Goal: Task Accomplishment & Management: Manage account settings

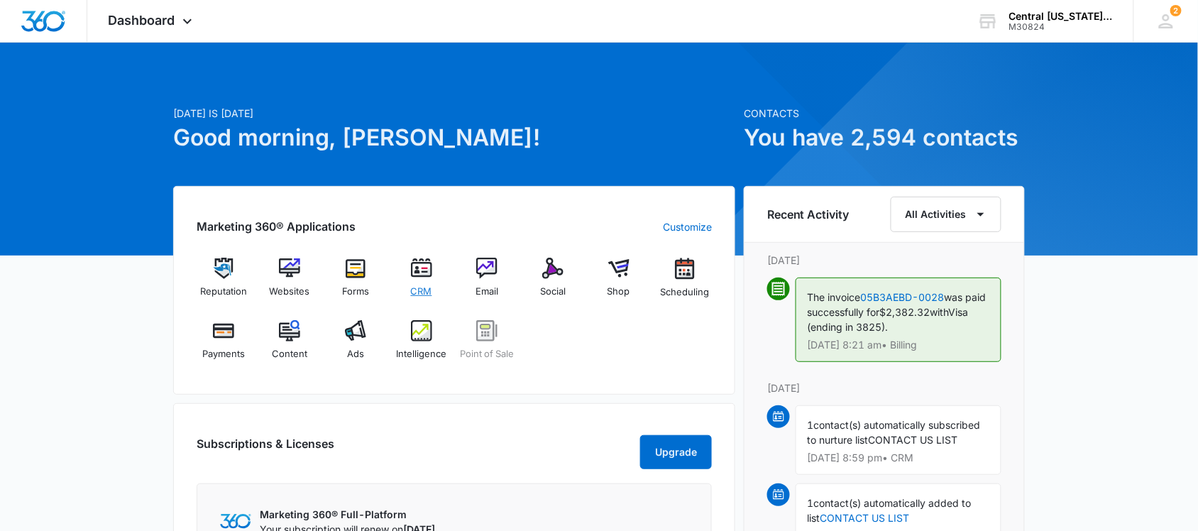
click at [430, 281] on div "CRM" at bounding box center [421, 283] width 55 height 50
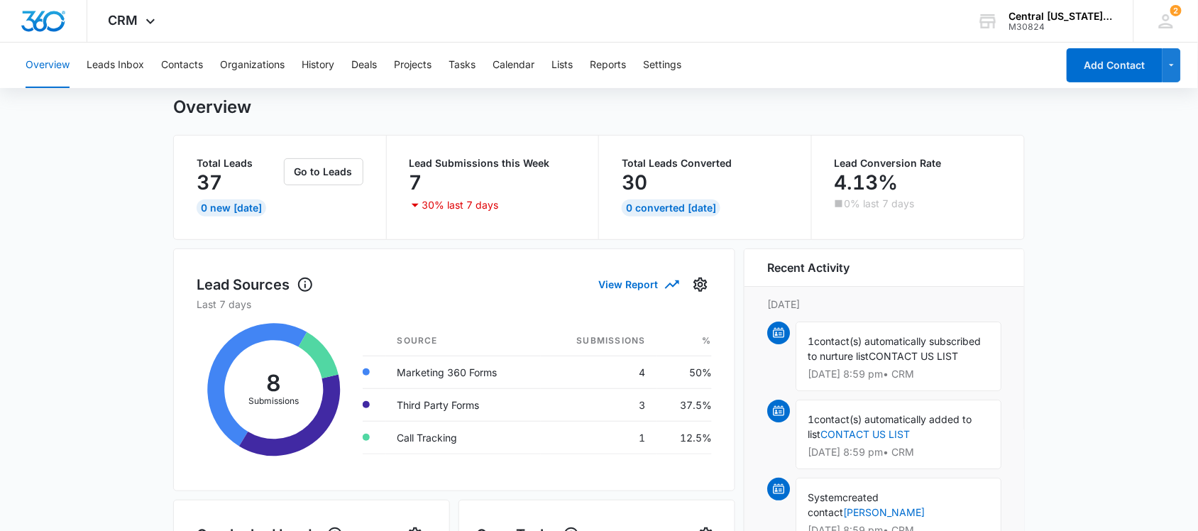
scroll to position [50, 0]
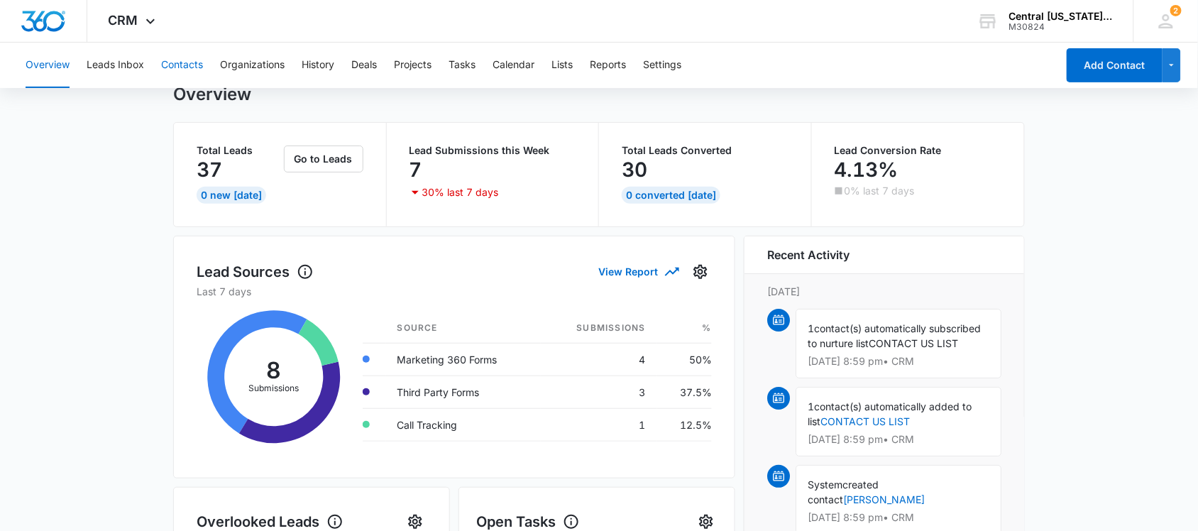
click at [175, 62] on button "Contacts" at bounding box center [182, 65] width 42 height 45
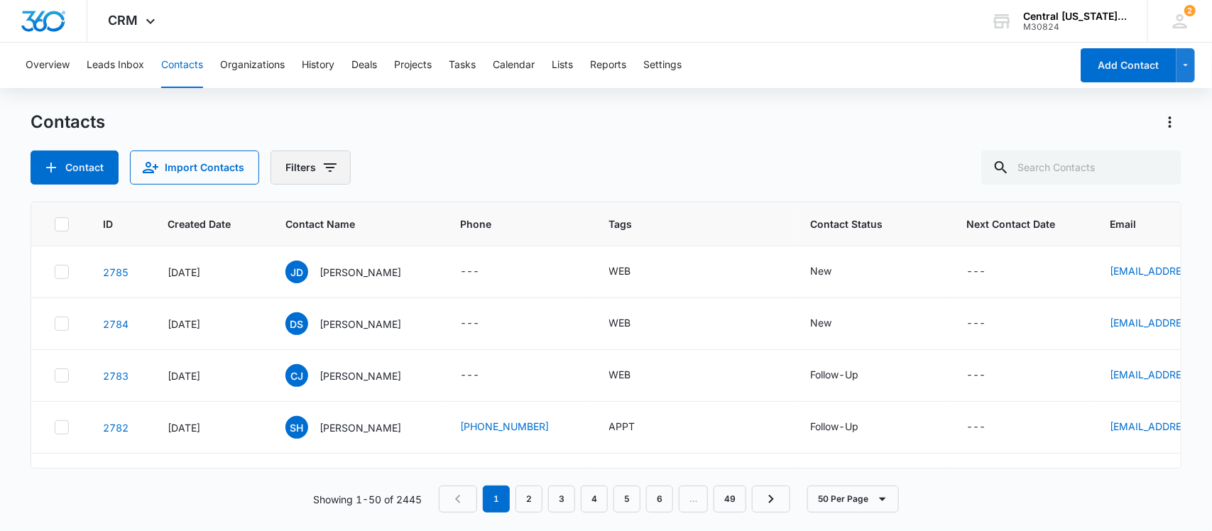
click at [313, 178] on button "Filters" at bounding box center [311, 168] width 80 height 34
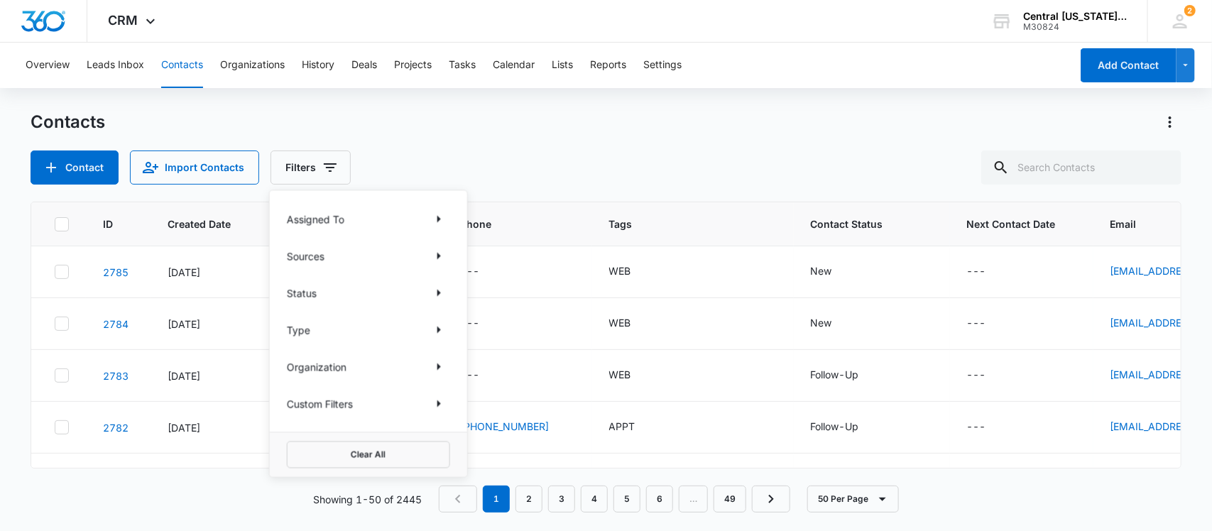
click at [357, 291] on div "Status" at bounding box center [368, 293] width 163 height 23
click at [437, 296] on icon "Show Status filters" at bounding box center [438, 293] width 17 height 17
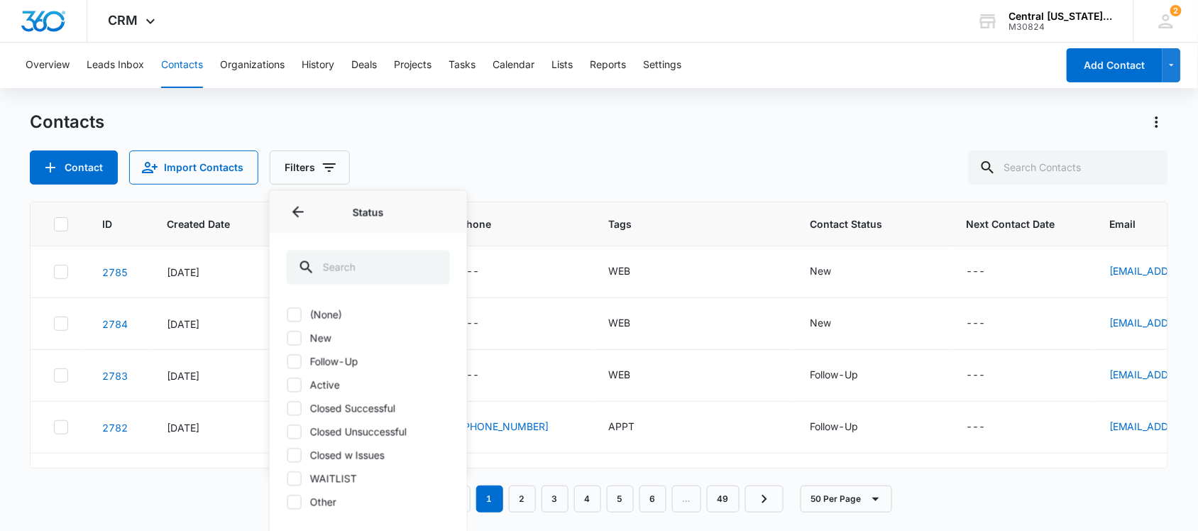
click at [295, 341] on icon at bounding box center [294, 338] width 13 height 13
click at [288, 339] on input "New" at bounding box center [287, 338] width 1 height 1
checkbox input "true"
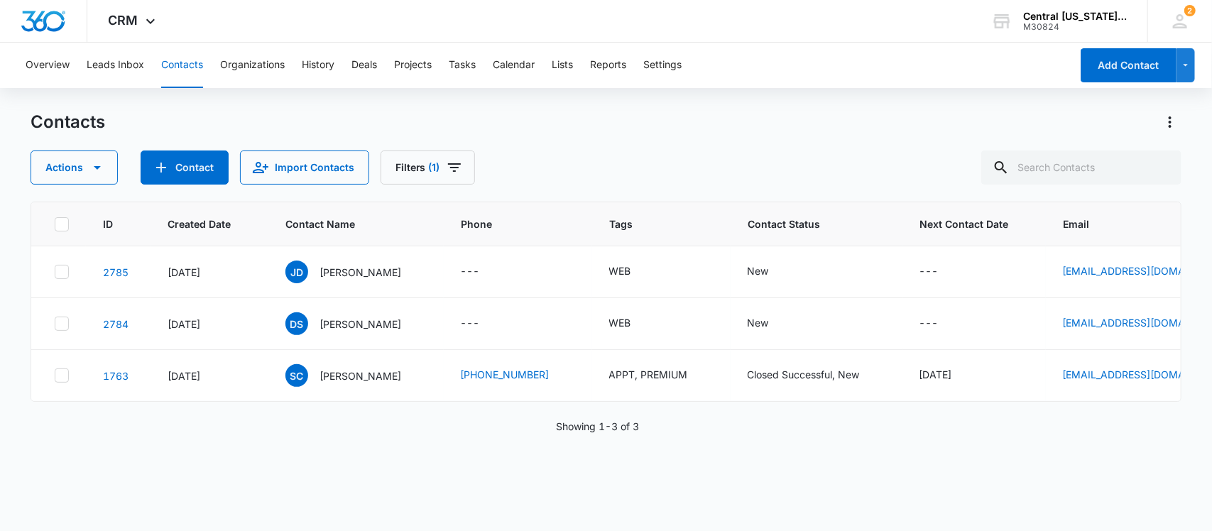
click at [543, 169] on div "Actions Contact Import Contacts Filters (1)" at bounding box center [607, 168] width 1152 height 34
click at [334, 380] on p "[PERSON_NAME]" at bounding box center [361, 375] width 82 height 15
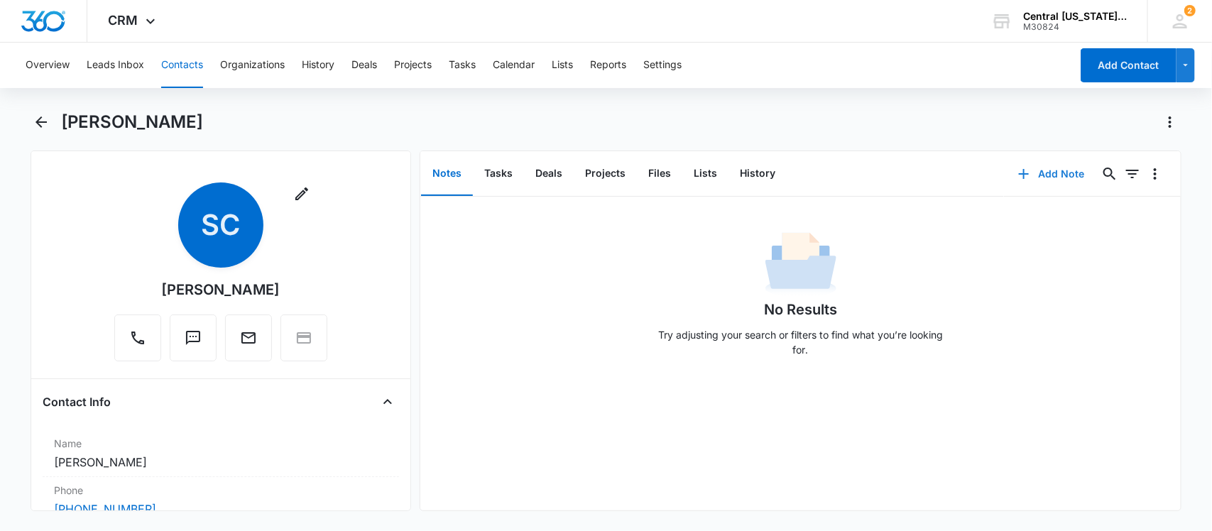
click at [1055, 178] on button "Add Note" at bounding box center [1051, 174] width 94 height 34
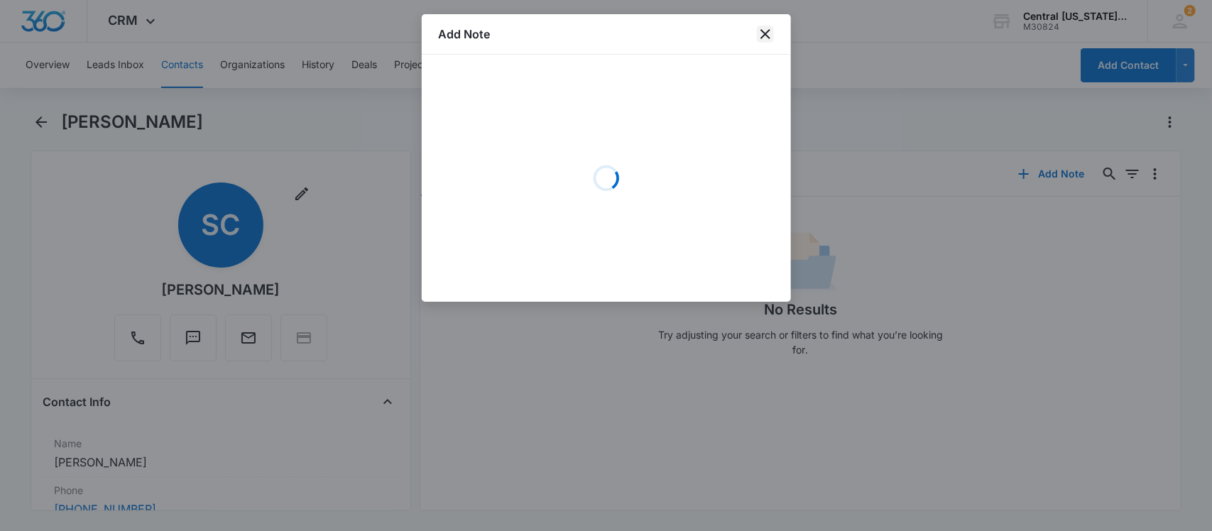
click at [765, 36] on icon "close" at bounding box center [765, 34] width 17 height 17
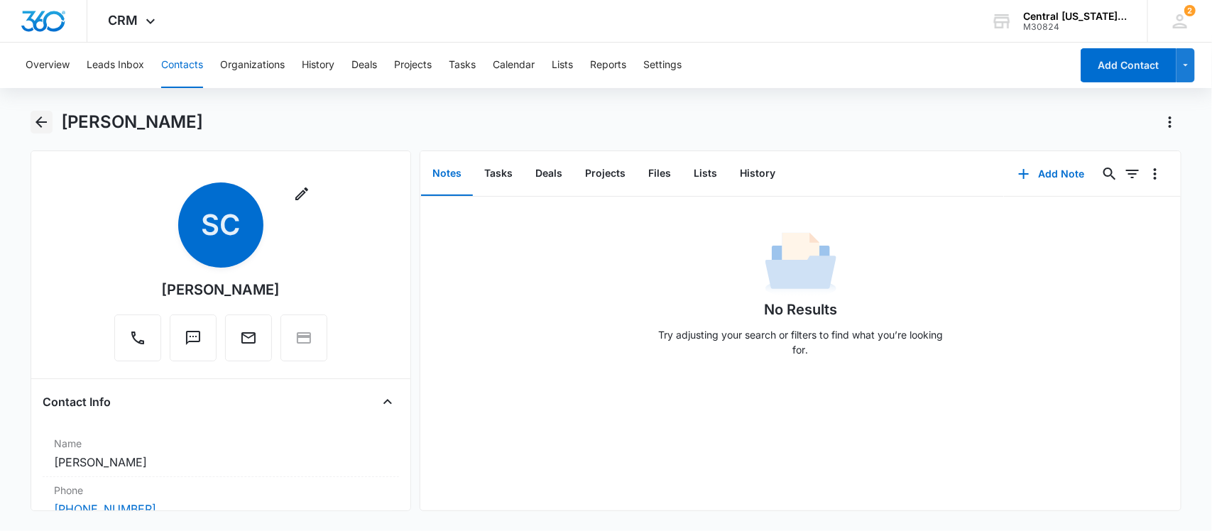
click at [40, 121] on icon "Back" at bounding box center [41, 121] width 11 height 11
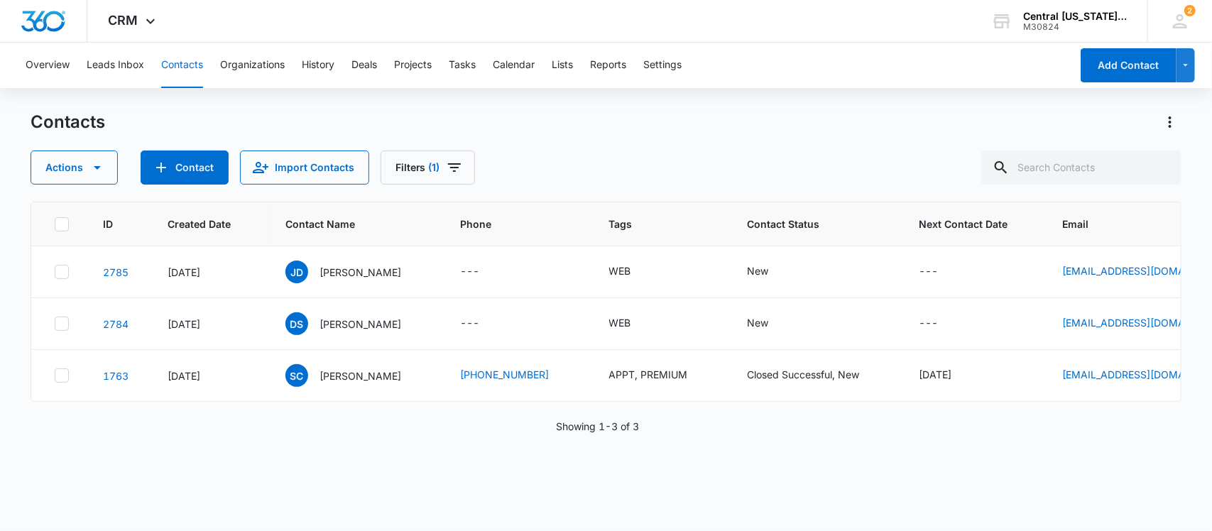
click at [371, 323] on p "[PERSON_NAME]" at bounding box center [361, 324] width 82 height 15
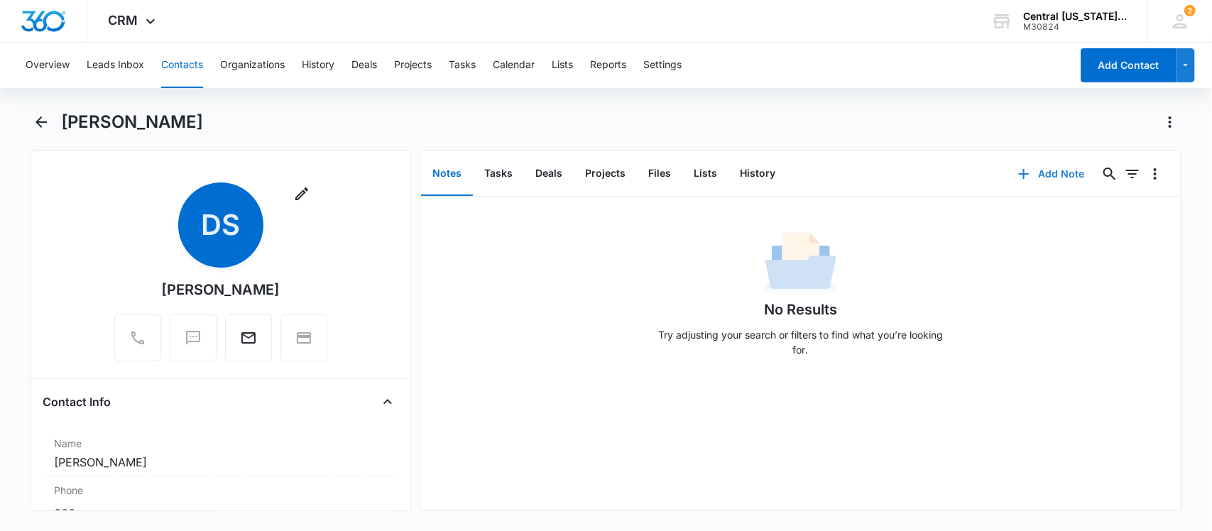
click at [1047, 168] on button "Add Note" at bounding box center [1051, 174] width 94 height 34
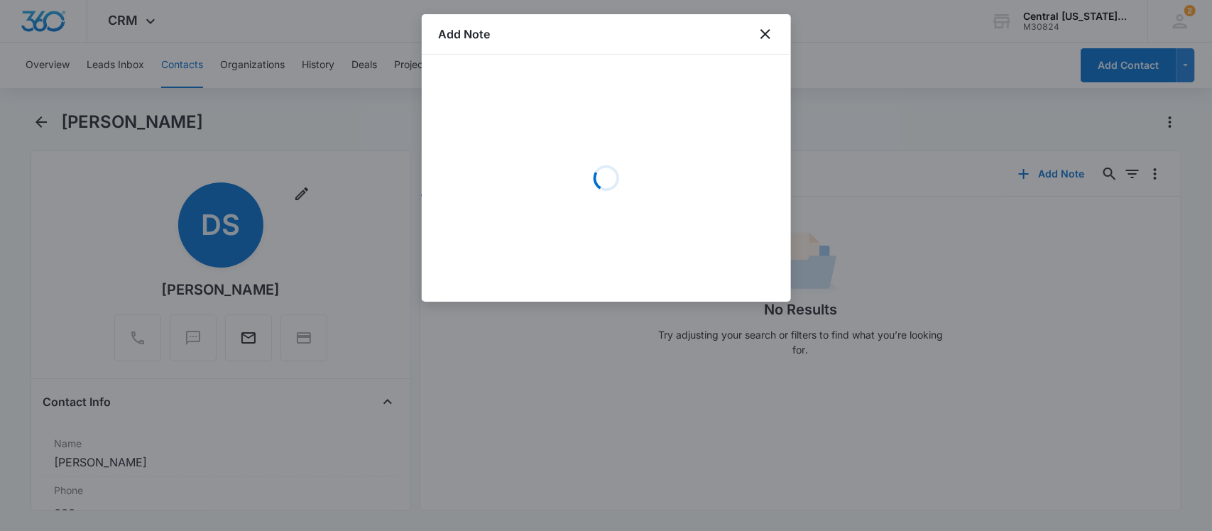
click at [531, 178] on div "Loading" at bounding box center [606, 178] width 335 height 213
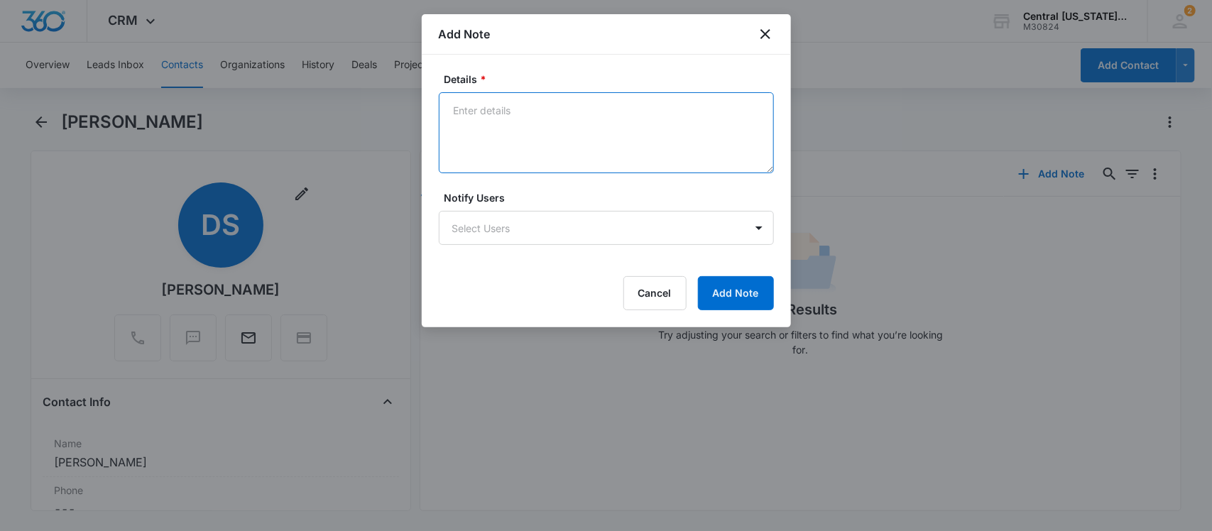
click at [531, 128] on textarea "Details *" at bounding box center [606, 132] width 335 height 81
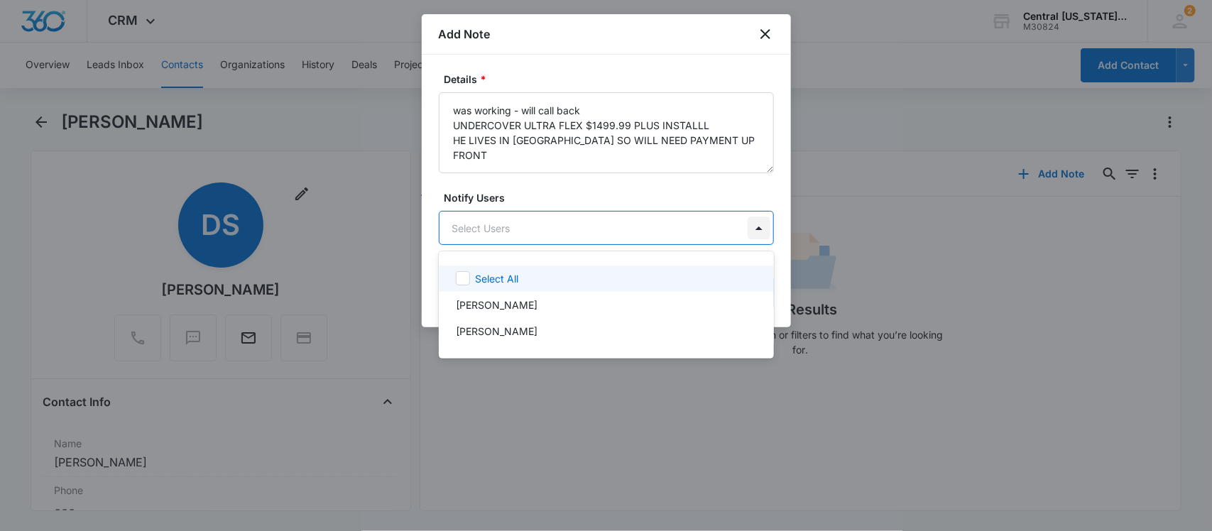
click at [760, 229] on body "CRM Apps Reputation Websites Forms CRM Email Social Shop Scheduling Payments PO…" at bounding box center [606, 265] width 1212 height 531
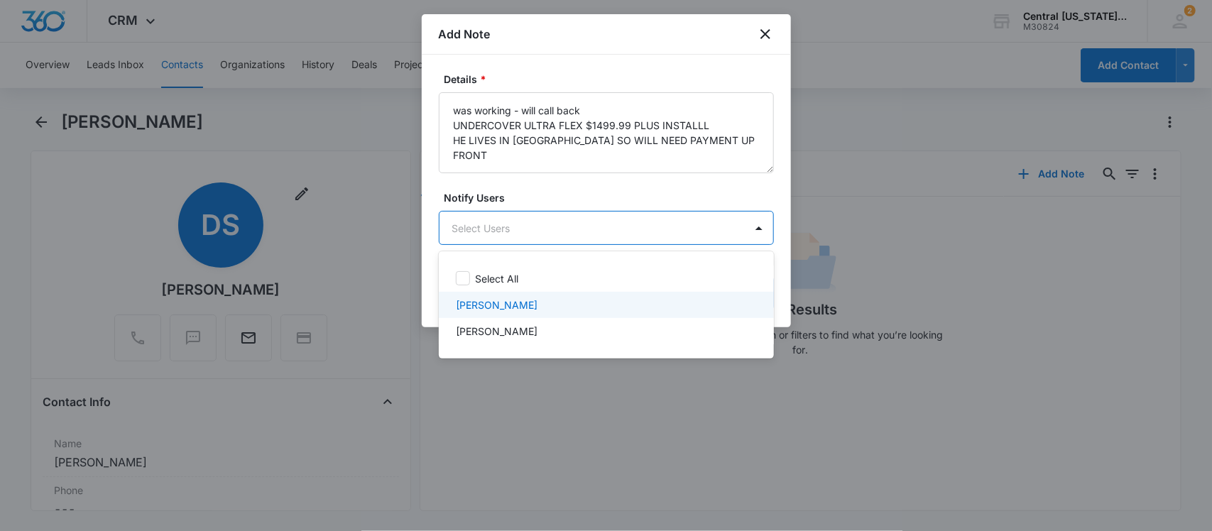
click at [502, 305] on p "[PERSON_NAME]" at bounding box center [497, 304] width 82 height 15
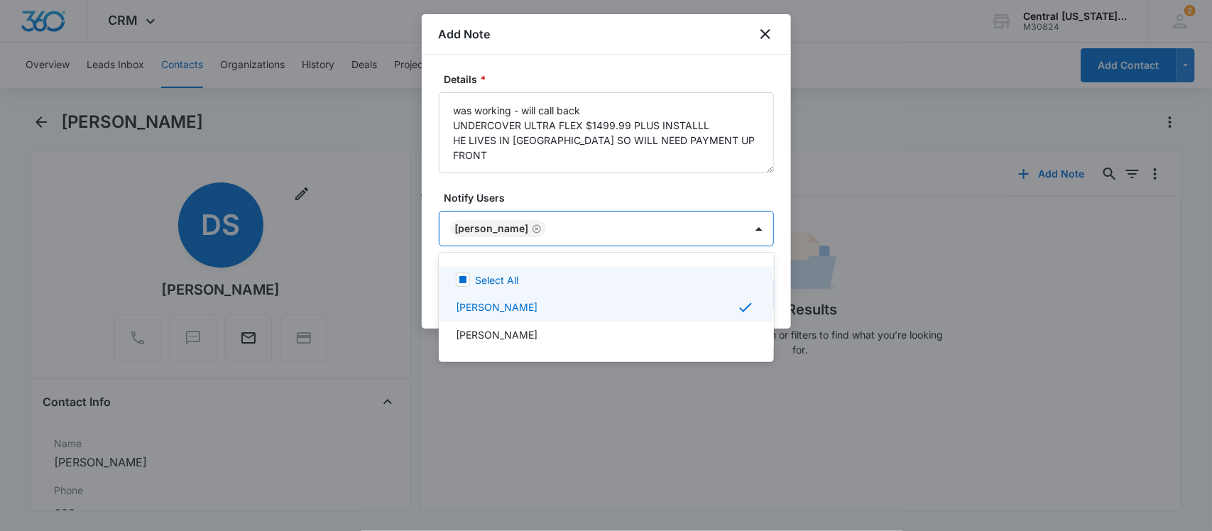
click at [620, 222] on div at bounding box center [606, 265] width 1212 height 531
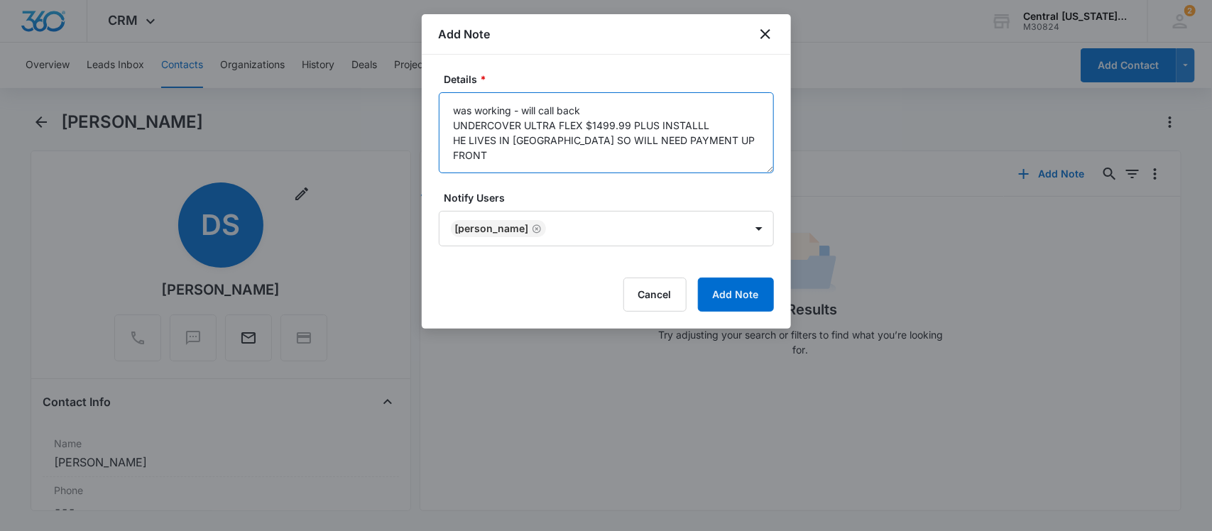
drag, startPoint x: 591, startPoint y: 110, endPoint x: 357, endPoint y: 109, distance: 234.3
click at [357, 109] on body "CRM Apps Reputation Websites Forms CRM Email Social Shop Scheduling Payments PO…" at bounding box center [606, 265] width 1212 height 531
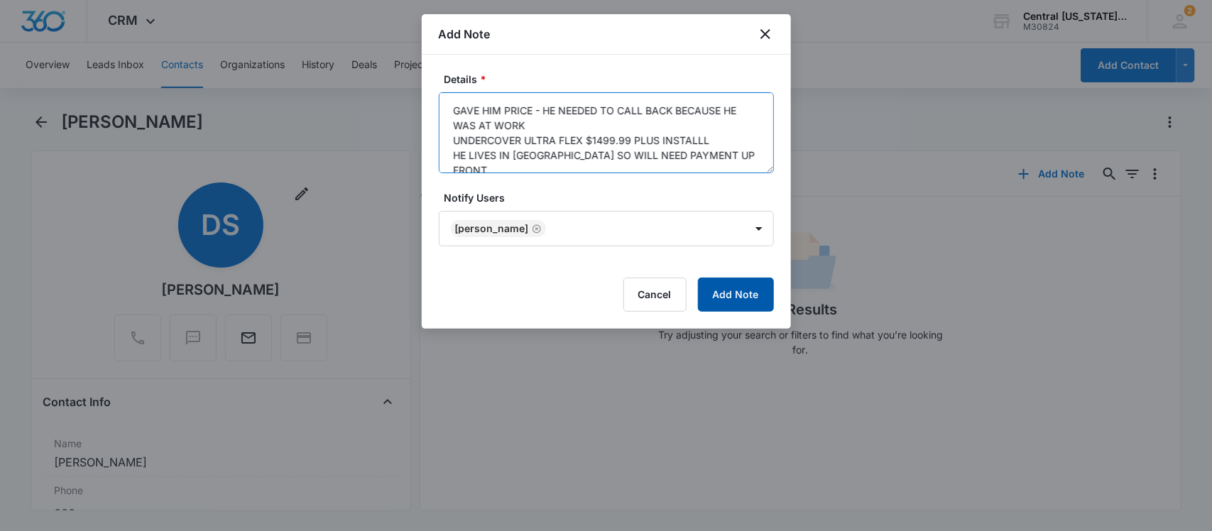
type textarea "GAVE HIM PRICE - HE NEEDED TO CALL BACK BECAUSE HE WAS AT WORK UNDERCOVER ULTRA…"
click at [732, 292] on button "Add Note" at bounding box center [736, 295] width 76 height 34
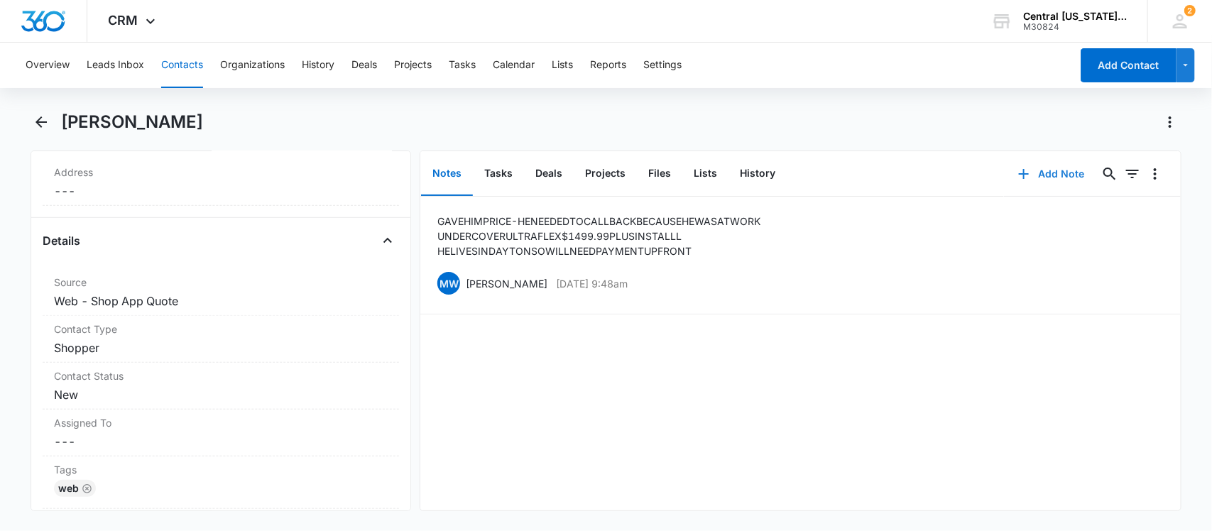
scroll to position [548, 0]
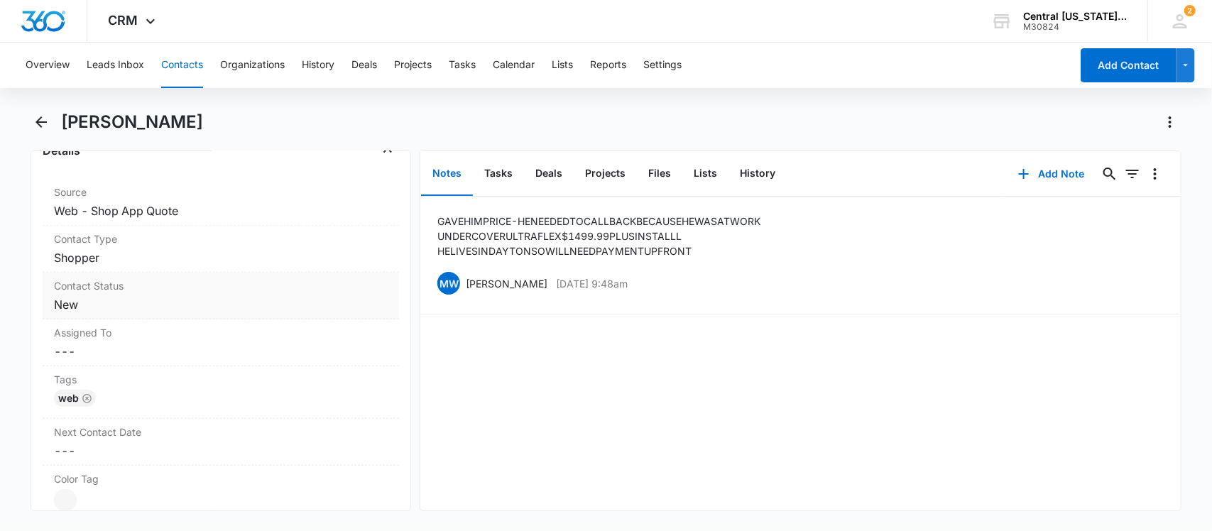
click at [132, 306] on dd "Cancel Save Changes New" at bounding box center [221, 304] width 334 height 17
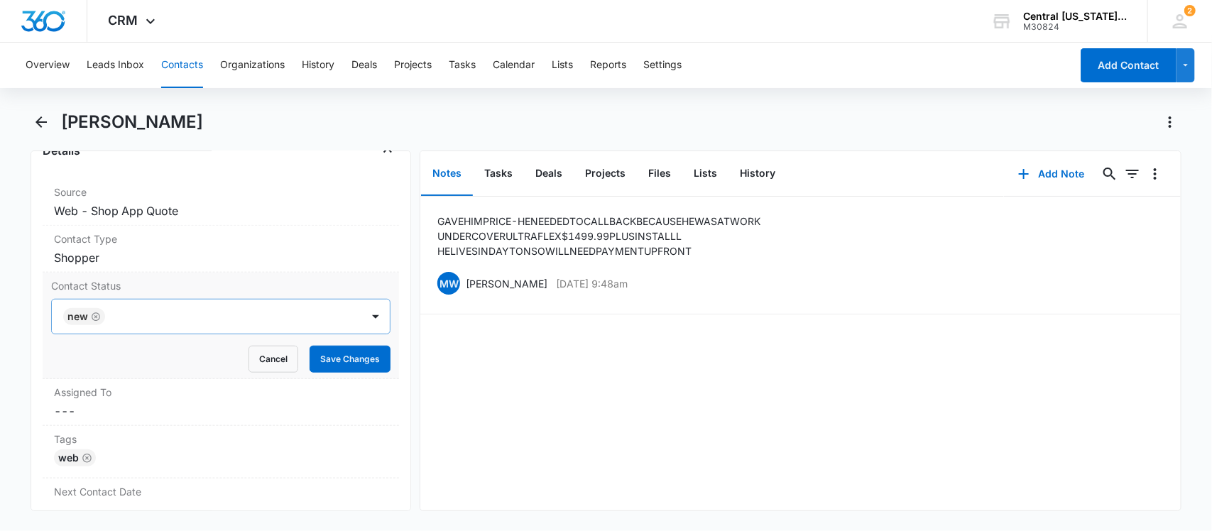
click at [96, 318] on icon "Remove New" at bounding box center [96, 316] width 9 height 9
click at [96, 318] on div at bounding box center [204, 317] width 279 height 20
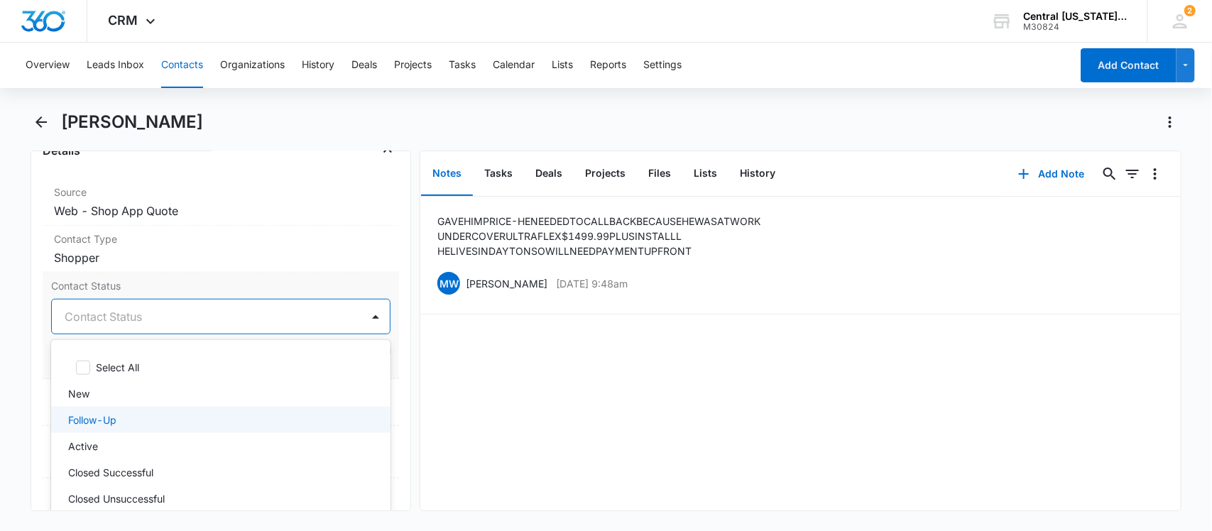
click at [87, 417] on p "Follow-Up" at bounding box center [92, 420] width 48 height 15
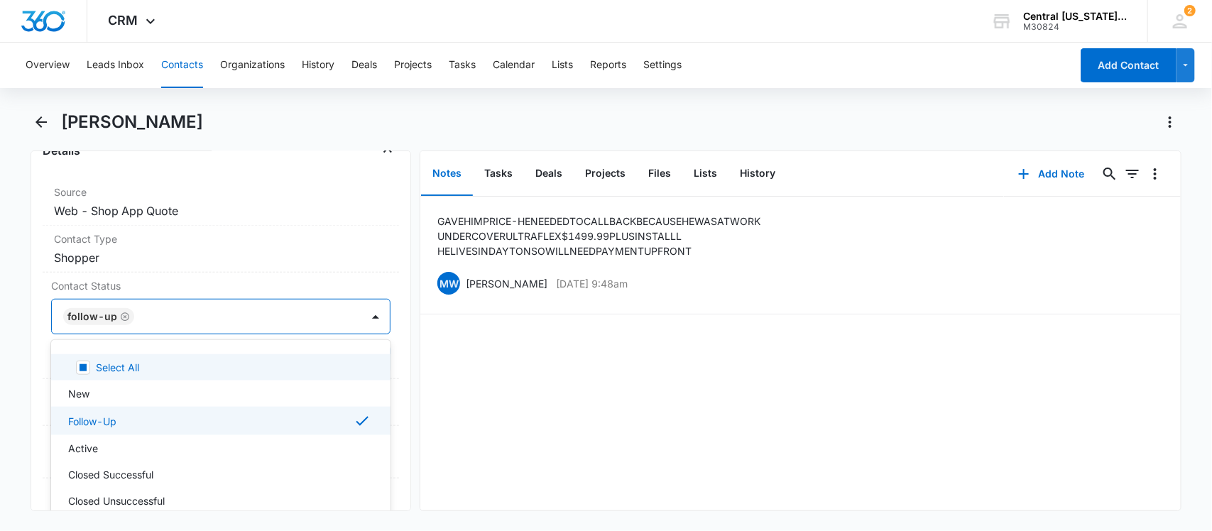
click at [154, 309] on div at bounding box center [240, 317] width 205 height 20
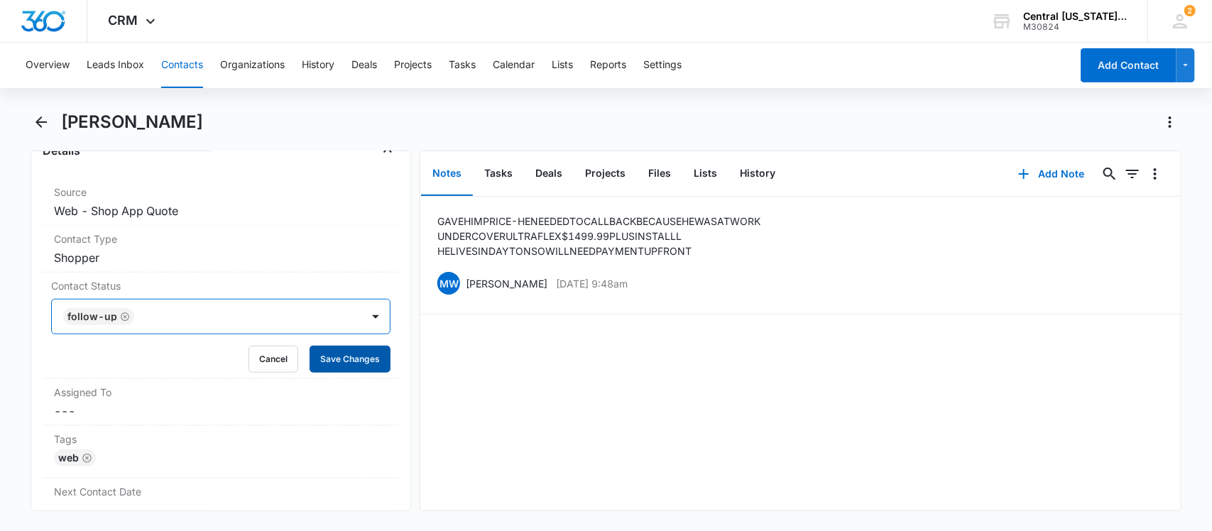
click at [359, 362] on button "Save Changes" at bounding box center [350, 359] width 81 height 27
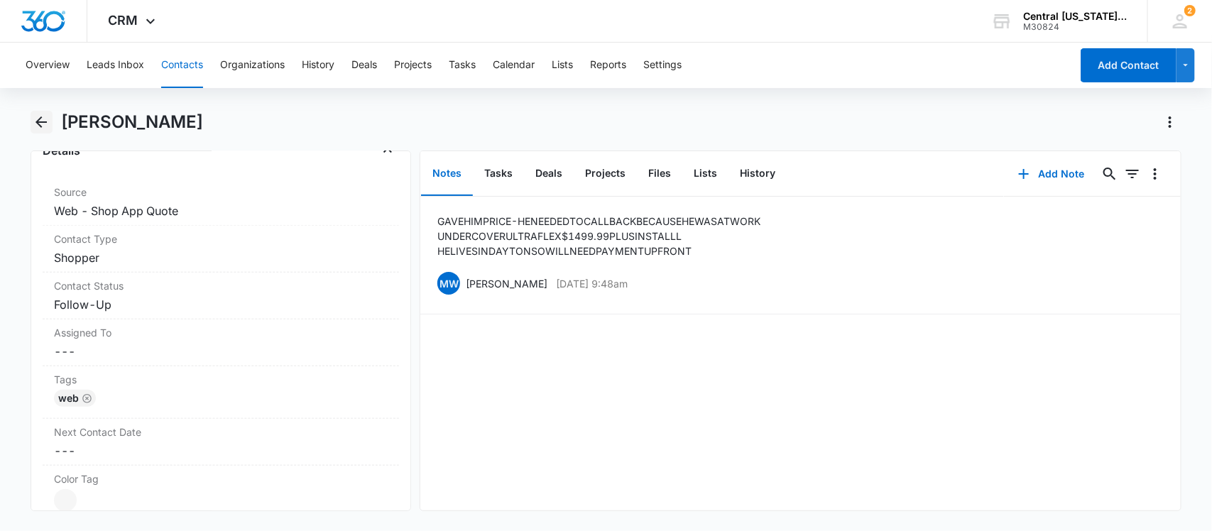
click at [43, 122] on icon "Back" at bounding box center [41, 121] width 11 height 11
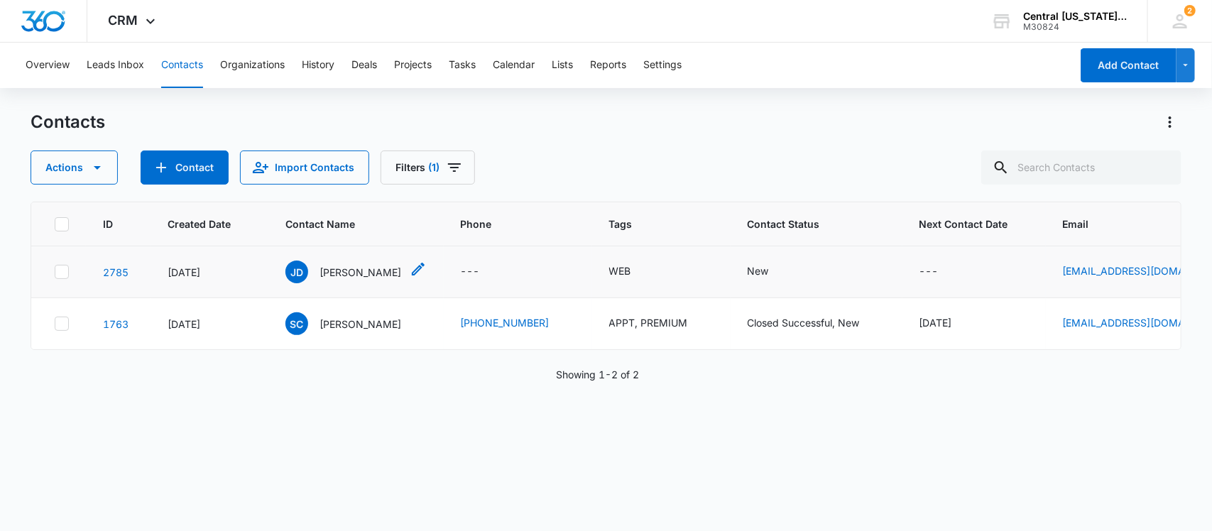
click at [356, 271] on p "[PERSON_NAME]" at bounding box center [361, 272] width 82 height 15
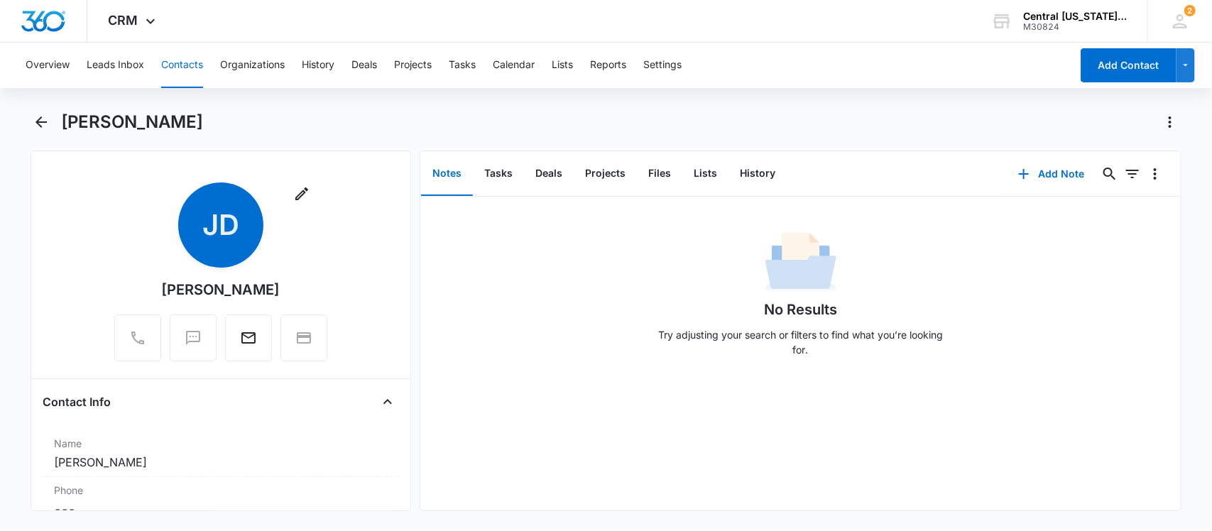
scroll to position [141, 0]
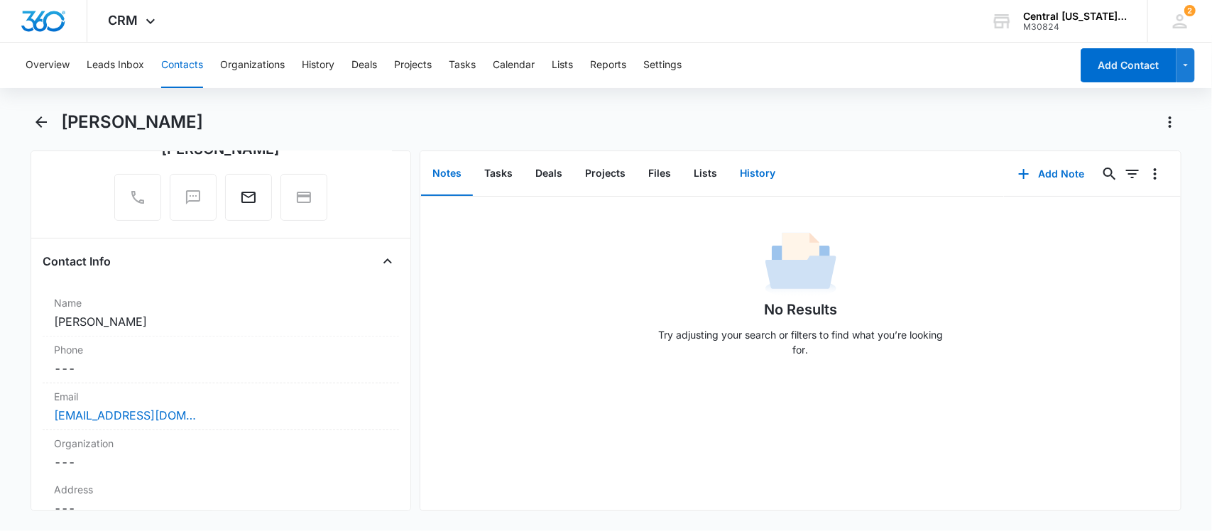
click at [754, 176] on button "History" at bounding box center [757, 174] width 58 height 44
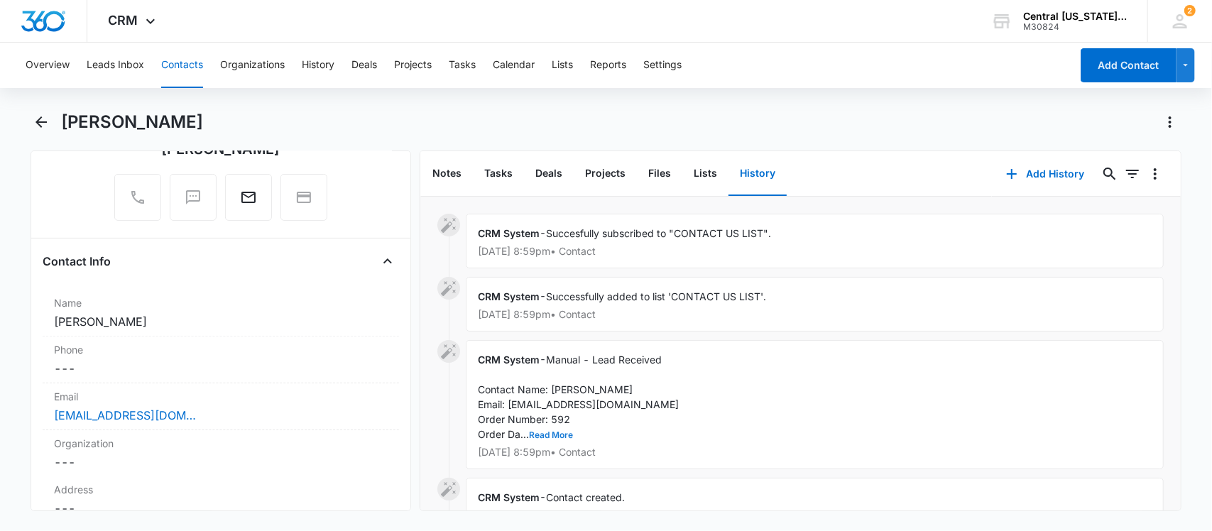
click at [566, 437] on button "Read More" at bounding box center [551, 435] width 44 height 9
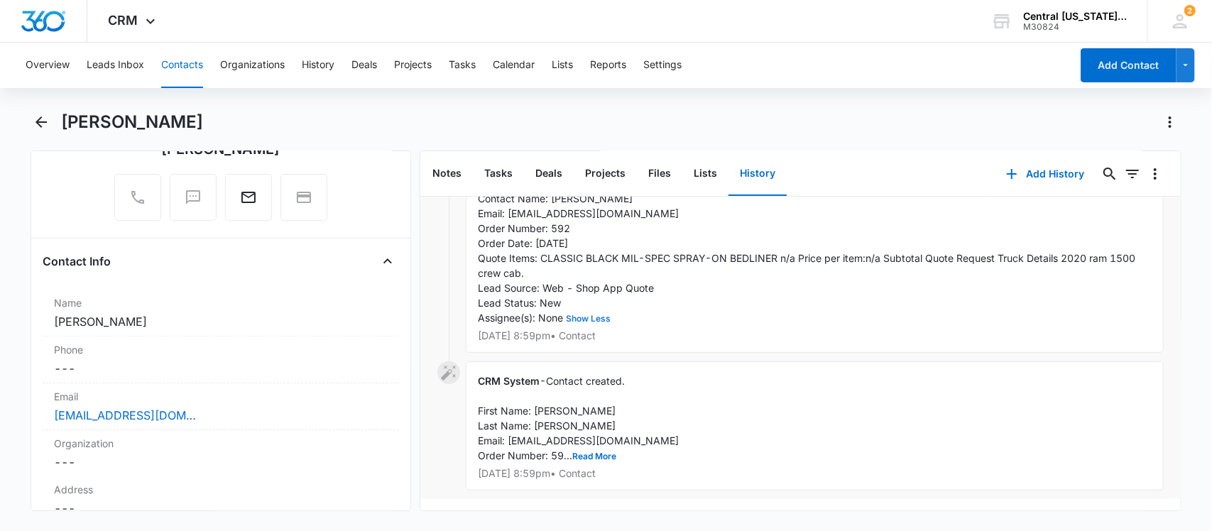
scroll to position [204, 0]
click at [594, 452] on button "Read More" at bounding box center [594, 456] width 44 height 9
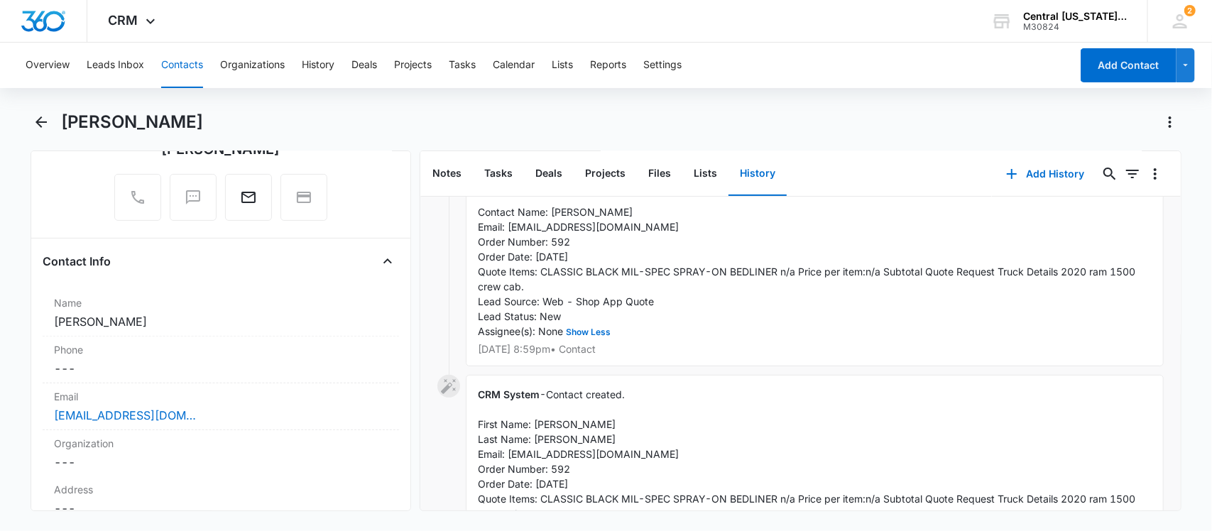
scroll to position [0, 0]
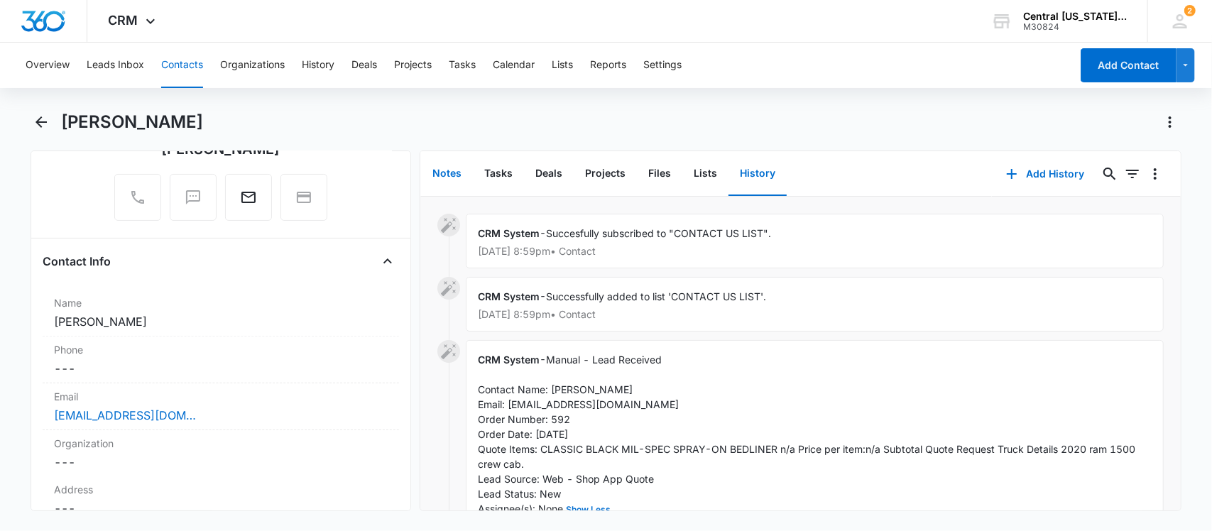
click at [456, 176] on button "Notes" at bounding box center [447, 174] width 52 height 44
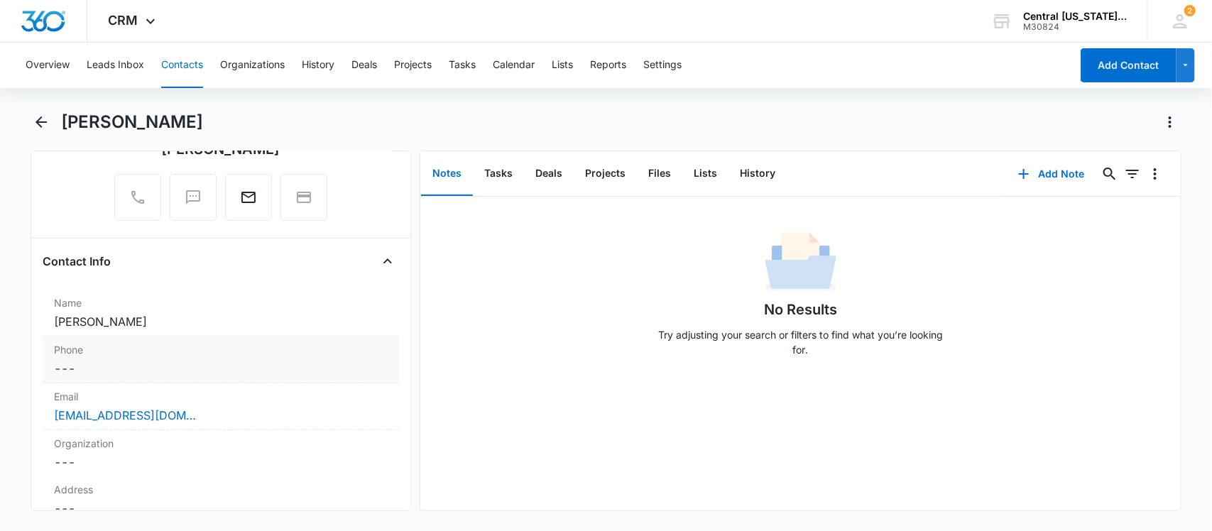
click at [130, 371] on dd "Cancel Save Changes ---" at bounding box center [221, 368] width 334 height 17
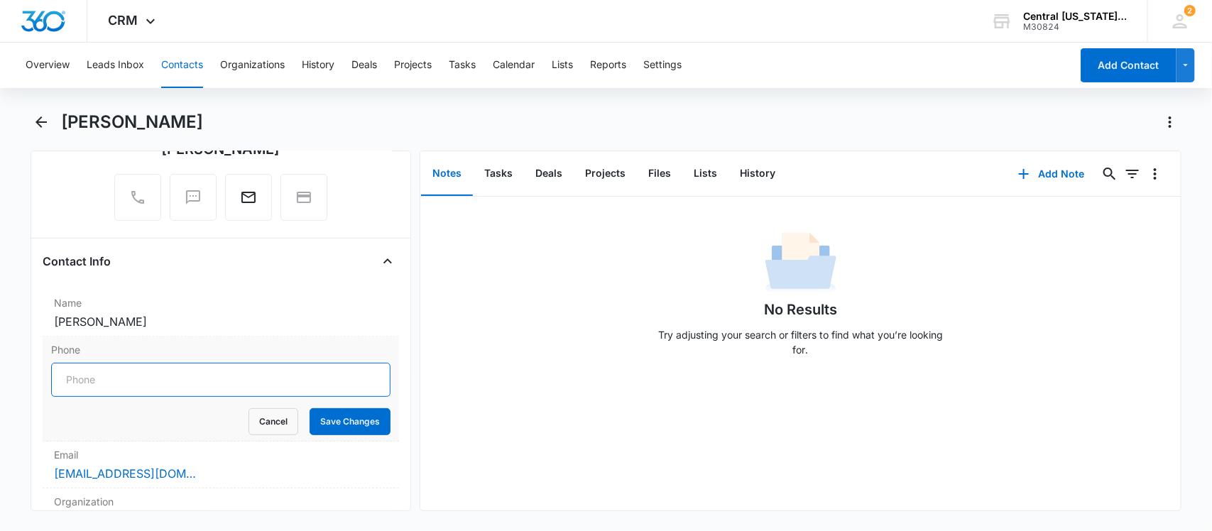
click at [129, 375] on input "Phone" at bounding box center [221, 380] width 340 height 34
paste input "[PHONE_NUMBER]"
type input "[PHONE_NUMBER]"
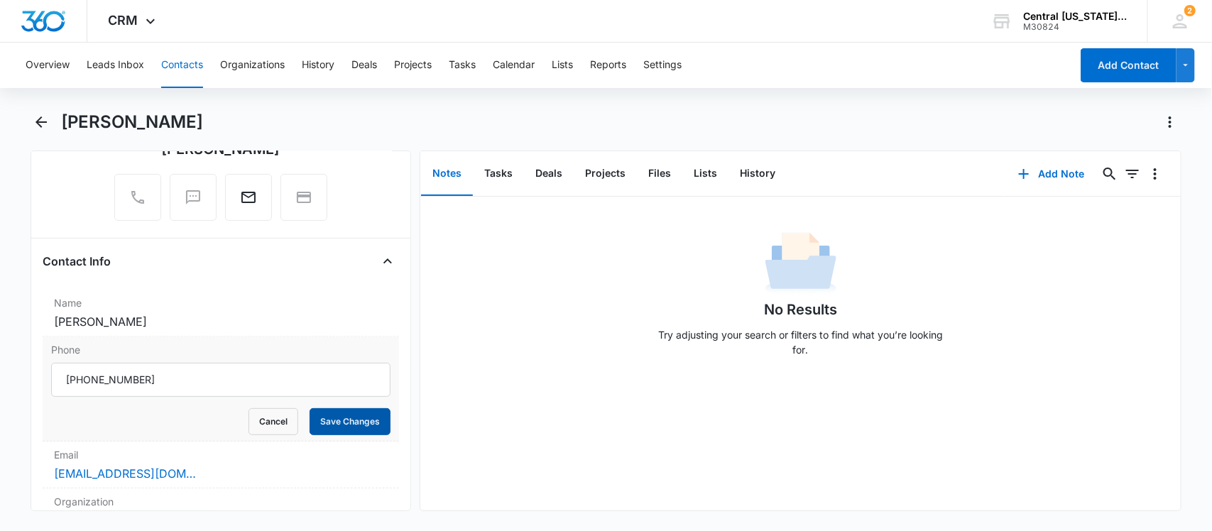
click at [336, 421] on button "Save Changes" at bounding box center [350, 421] width 81 height 27
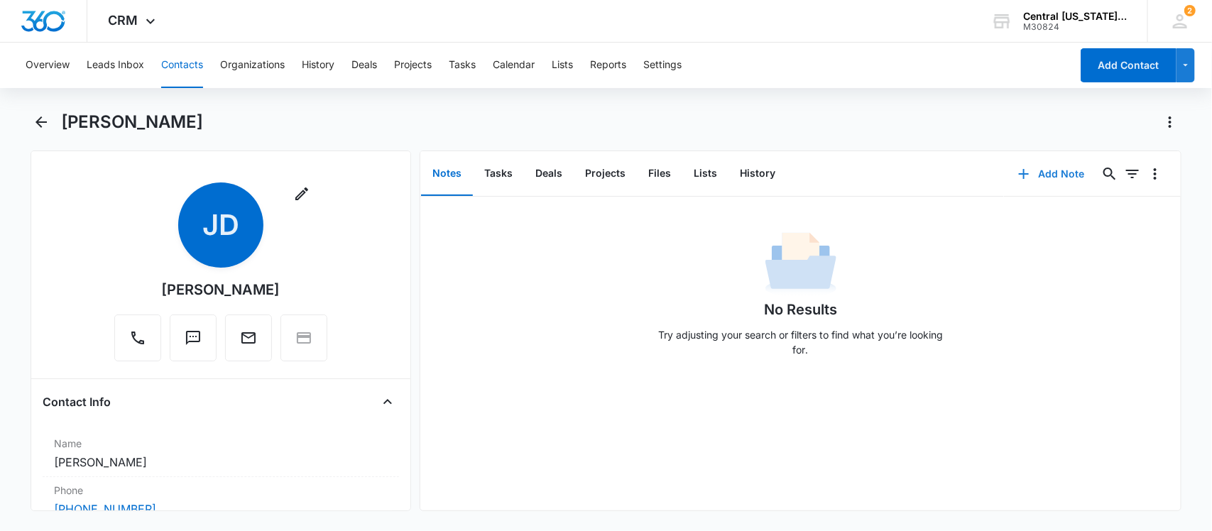
click at [1030, 175] on button "Add Note" at bounding box center [1051, 174] width 94 height 34
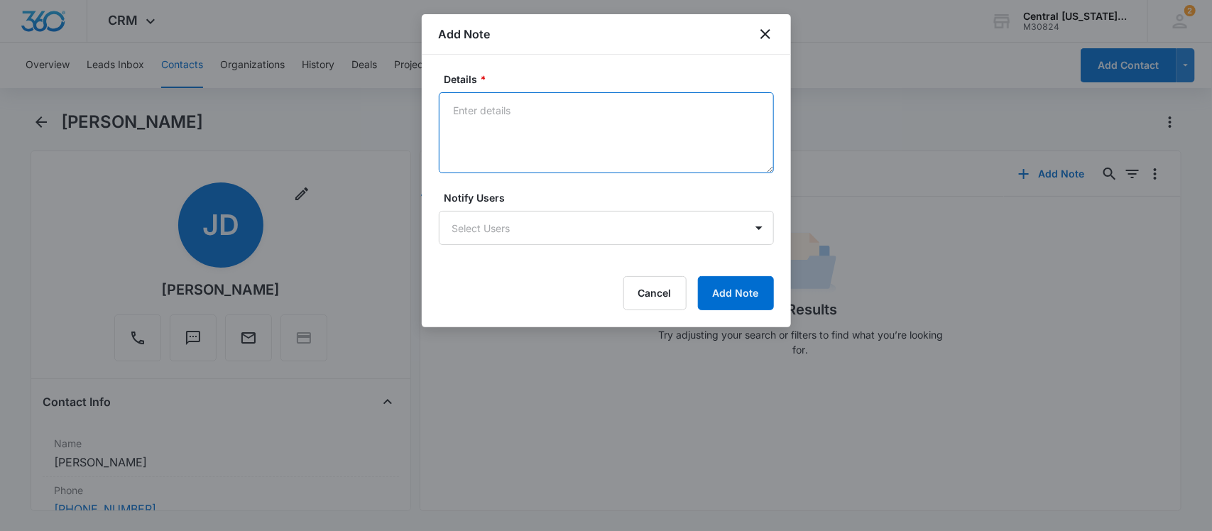
click at [466, 130] on textarea "Details *" at bounding box center [606, 132] width 335 height 81
type textarea "VM"
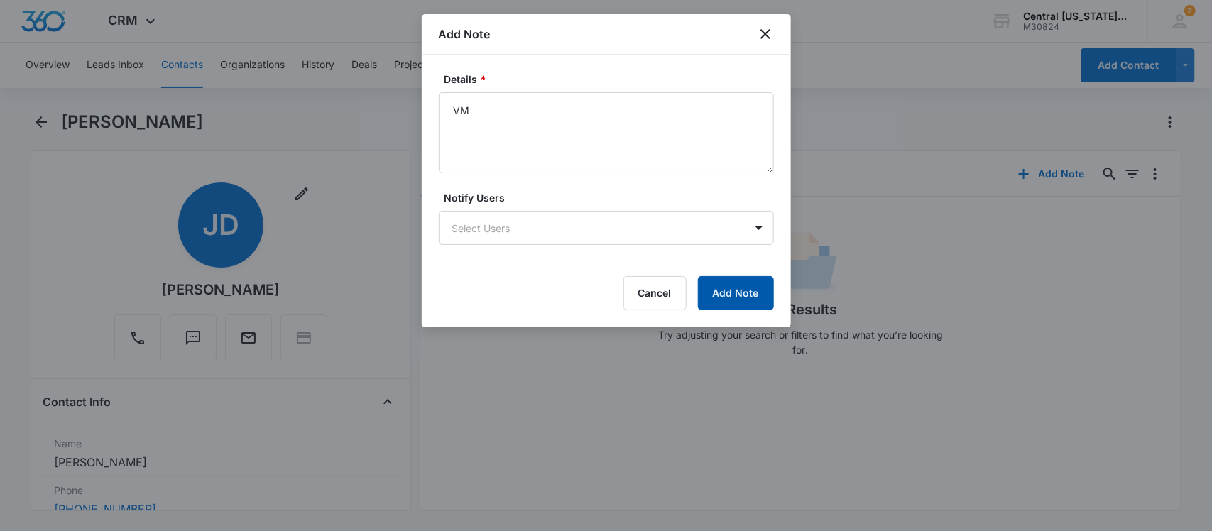
click at [738, 300] on button "Add Note" at bounding box center [736, 293] width 76 height 34
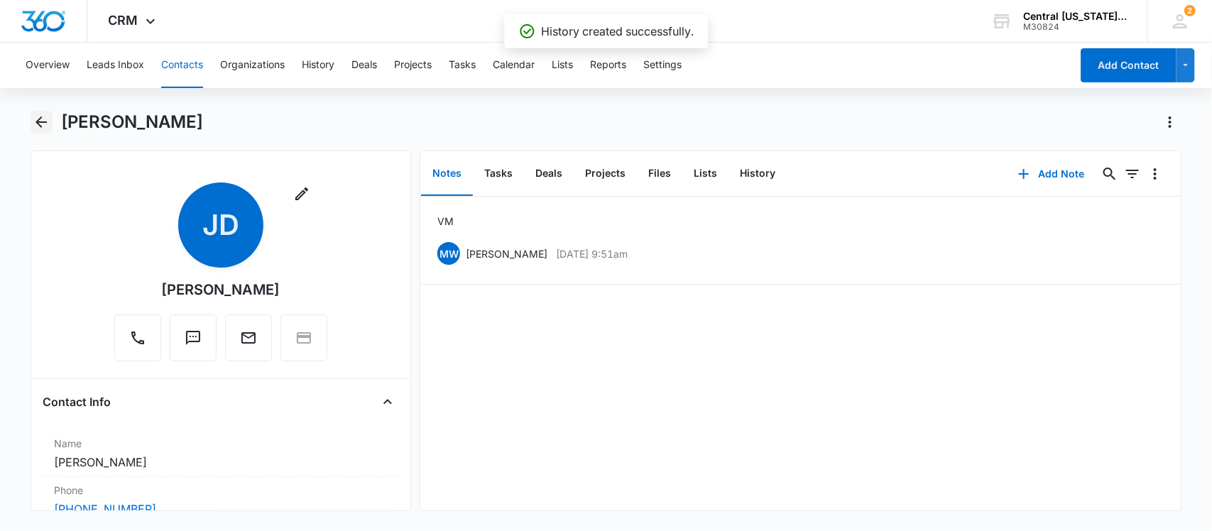
click at [33, 130] on icon "Back" at bounding box center [41, 122] width 17 height 17
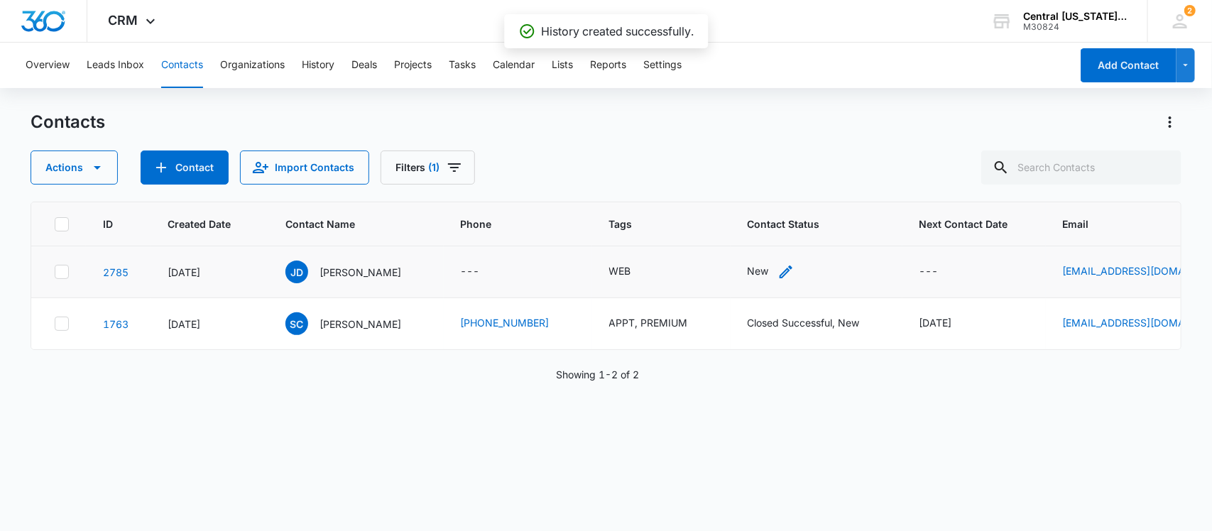
click at [777, 273] on icon "Contact Status - New - Select to Edit Field" at bounding box center [785, 271] width 17 height 17
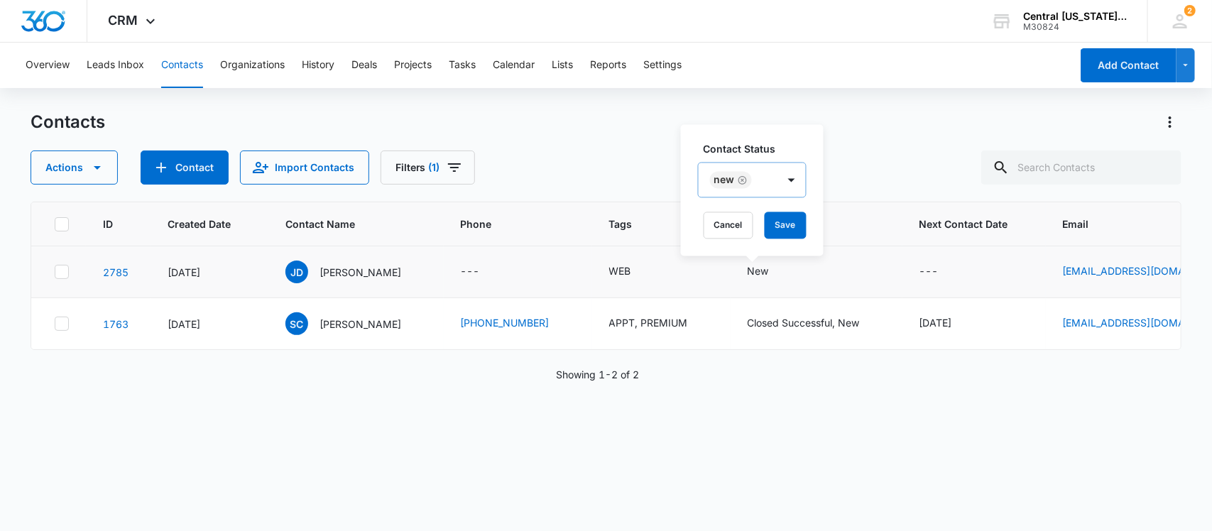
click at [740, 180] on icon "Remove New" at bounding box center [743, 180] width 10 height 11
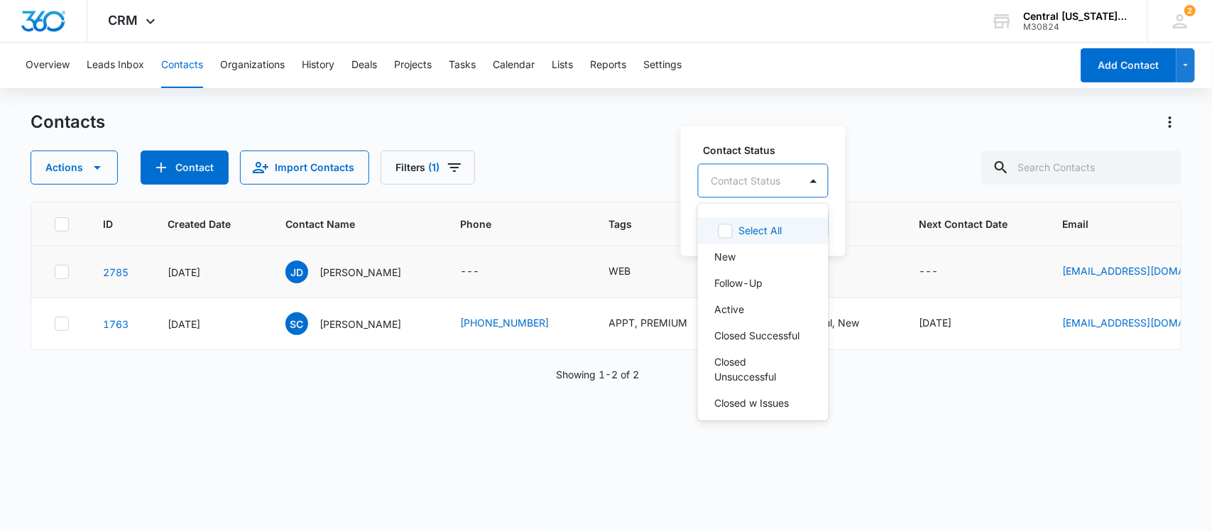
click at [753, 182] on div at bounding box center [746, 181] width 70 height 18
click at [739, 285] on p "Follow-Up" at bounding box center [739, 283] width 48 height 15
drag, startPoint x: 782, startPoint y: 137, endPoint x: 813, endPoint y: 158, distance: 37.2
click at [783, 137] on div "Contact Status option Follow-Up, selected. 9 results available. Use Up and Down…" at bounding box center [767, 190] width 172 height 131
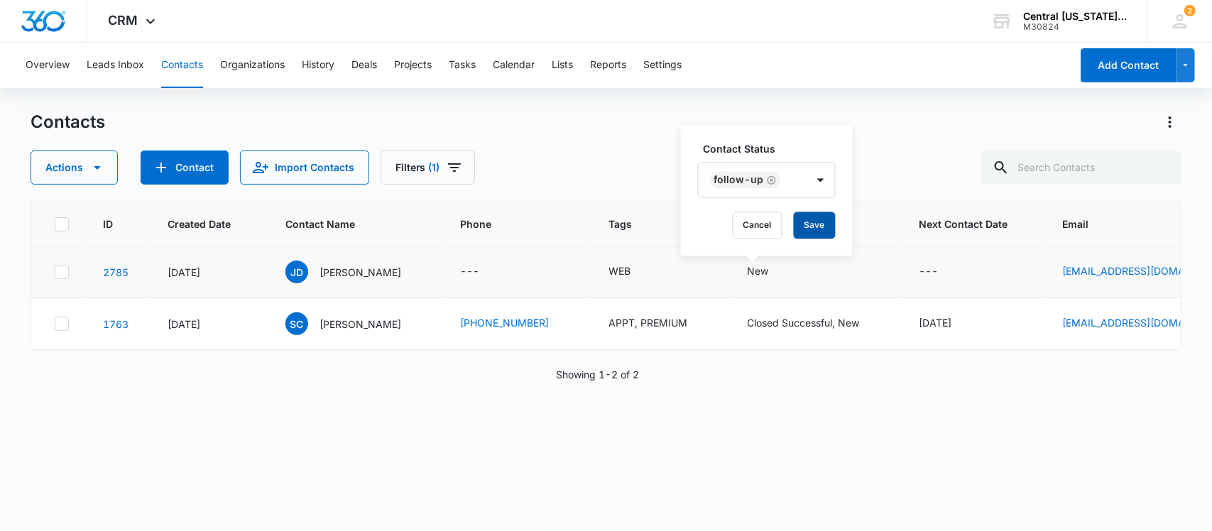
click at [814, 228] on button "Save" at bounding box center [815, 225] width 42 height 27
click at [350, 268] on p "[PERSON_NAME]" at bounding box center [361, 272] width 82 height 15
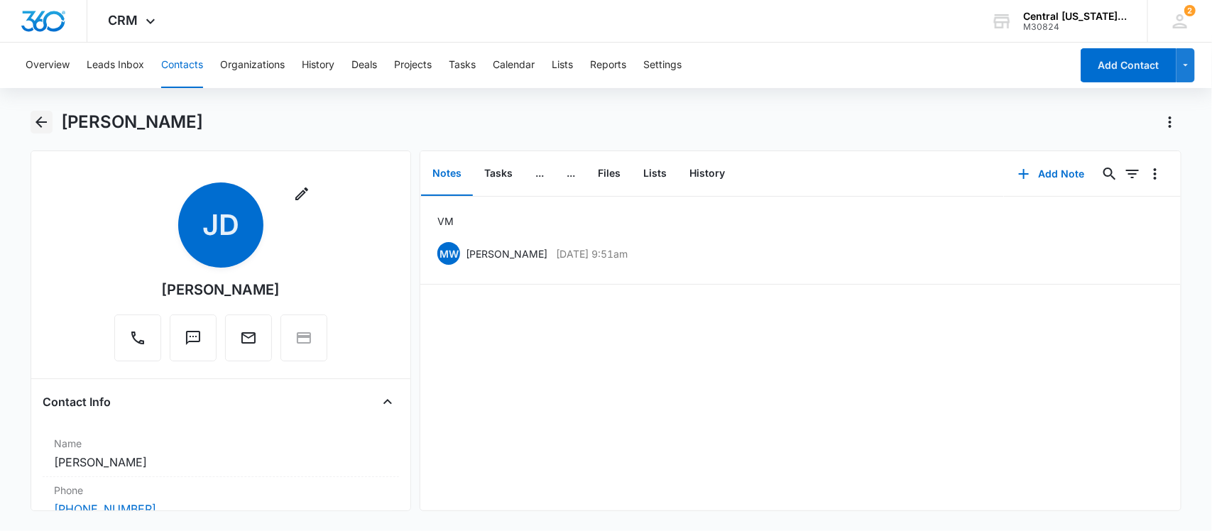
click at [40, 125] on icon "Back" at bounding box center [41, 121] width 11 height 11
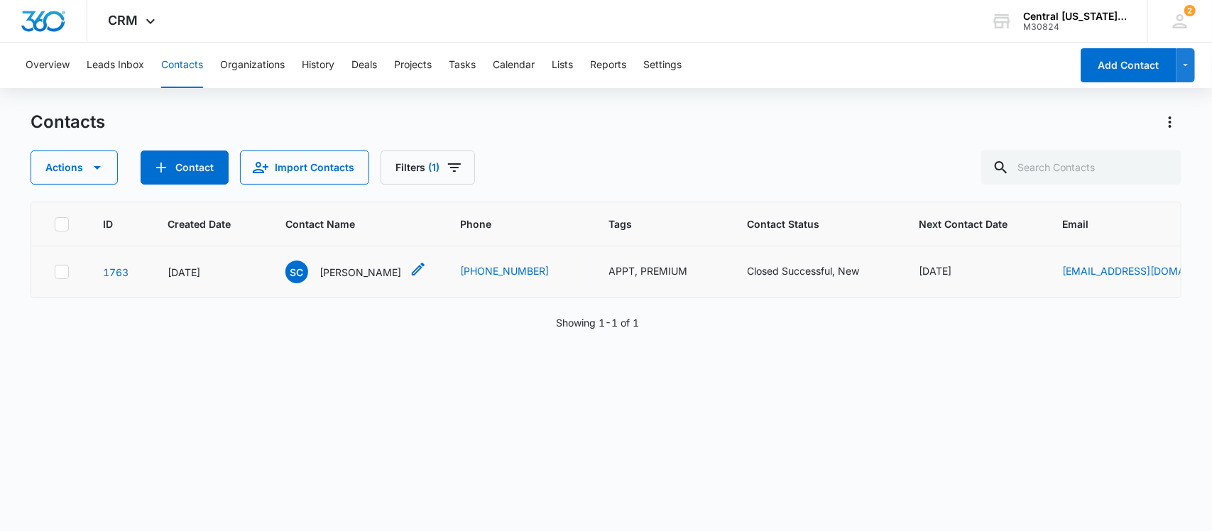
click at [380, 272] on p "[PERSON_NAME]" at bounding box center [361, 272] width 82 height 15
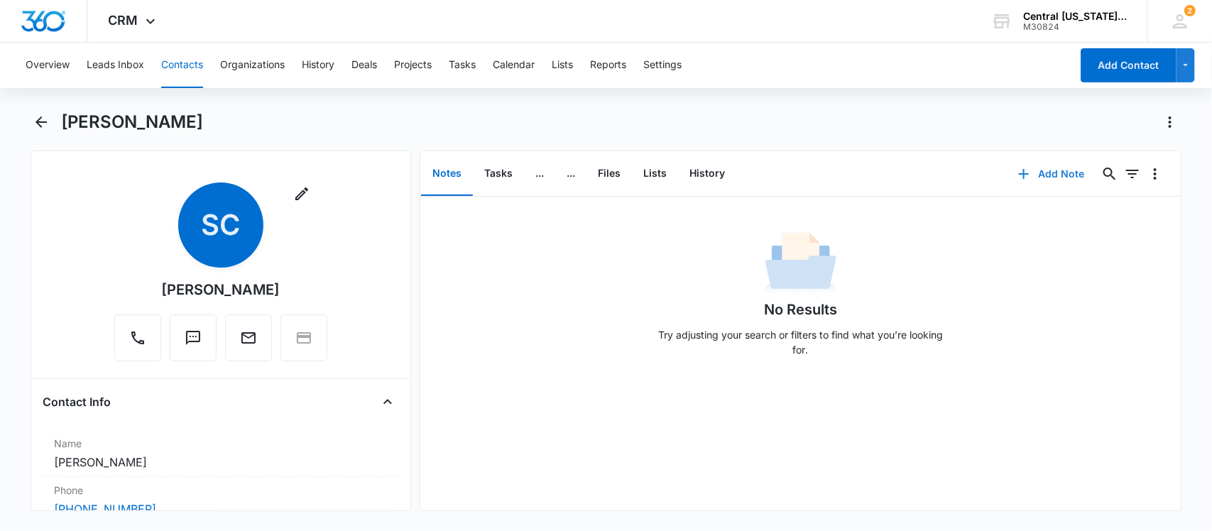
click at [1049, 170] on button "Add Note" at bounding box center [1051, 174] width 94 height 34
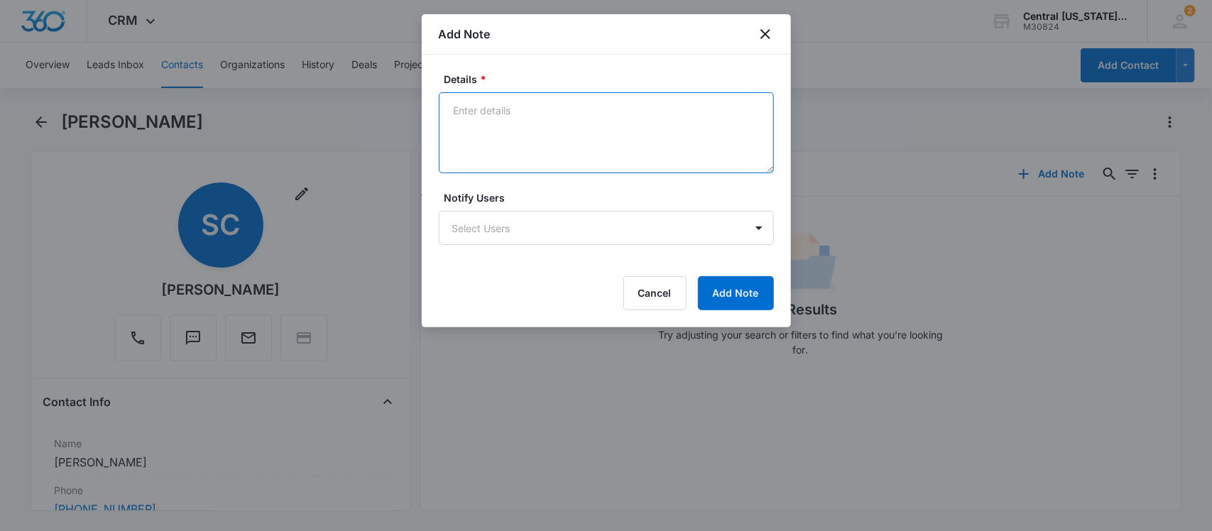
click at [640, 138] on textarea "Details *" at bounding box center [606, 132] width 335 height 81
type textarea "VM"
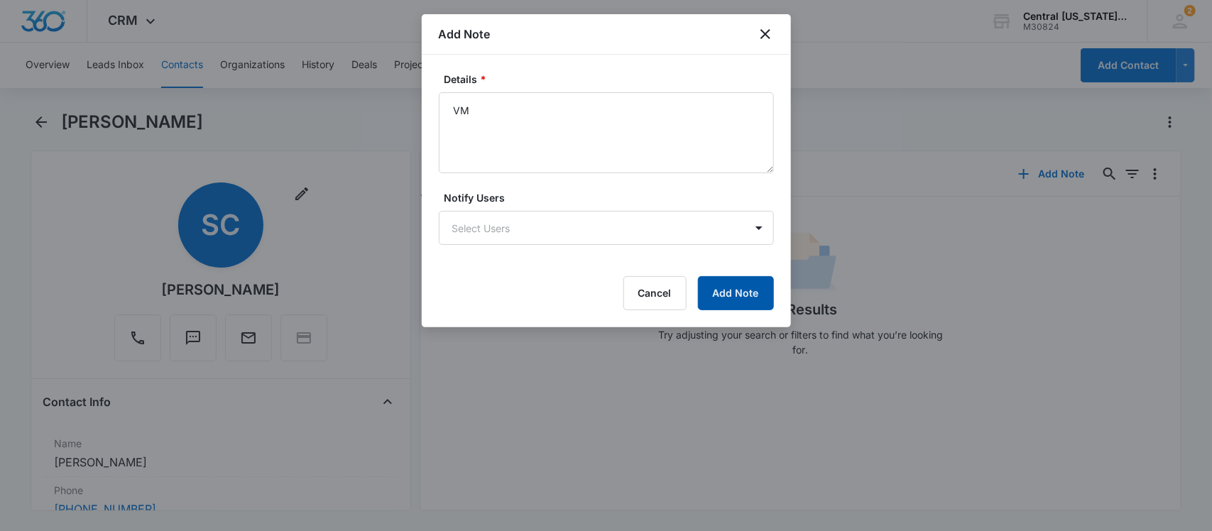
click at [723, 307] on button "Add Note" at bounding box center [736, 293] width 76 height 34
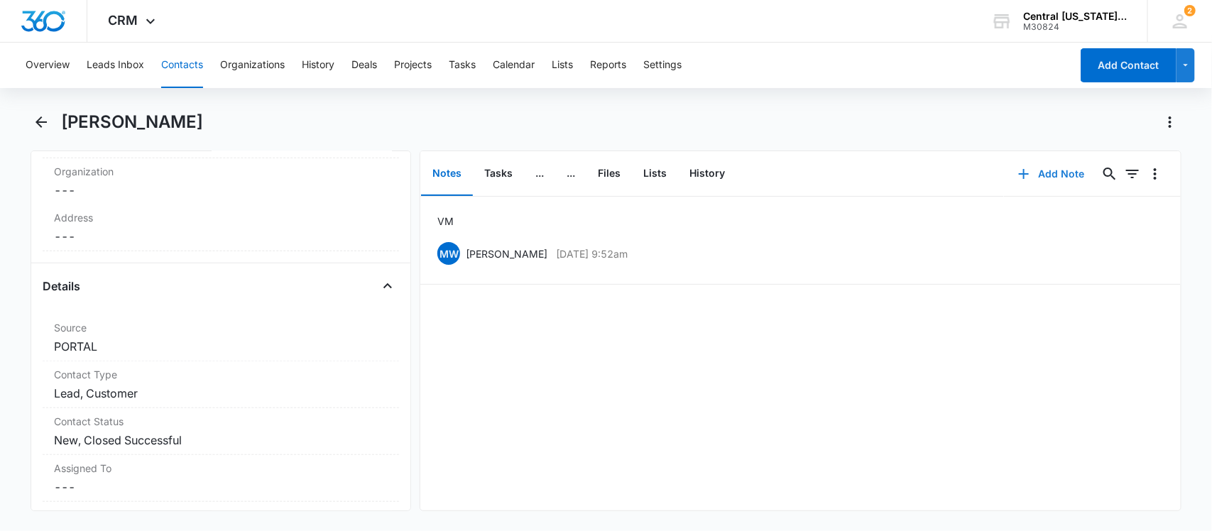
scroll to position [444, 0]
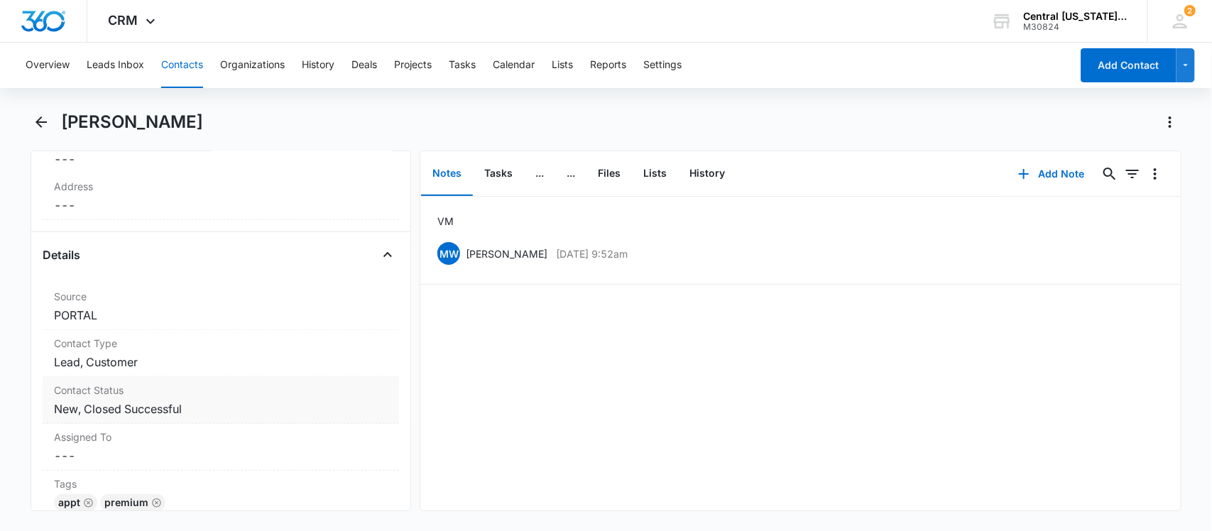
click at [80, 399] on div "Contact Status Cancel Save Changes New, Closed Successful" at bounding box center [221, 400] width 357 height 47
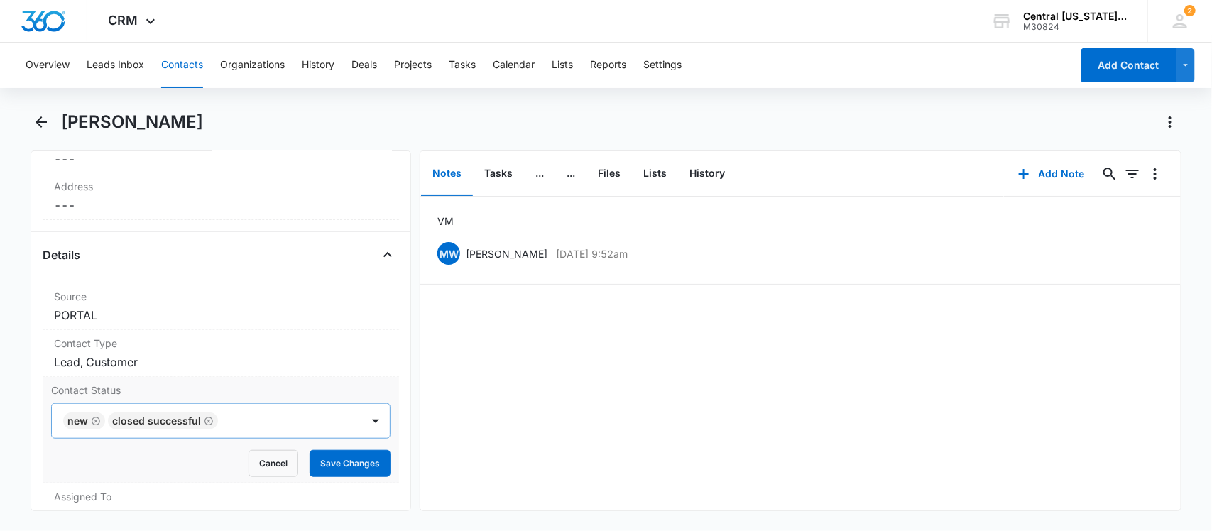
click at [92, 428] on div "New" at bounding box center [84, 421] width 42 height 17
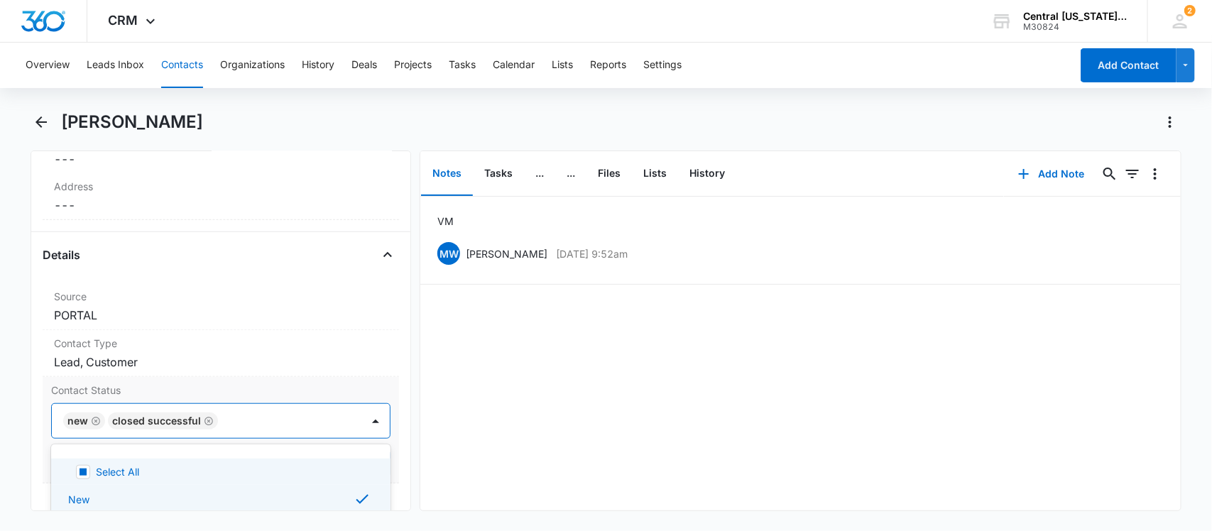
click at [94, 424] on icon "Remove New" at bounding box center [96, 421] width 10 height 11
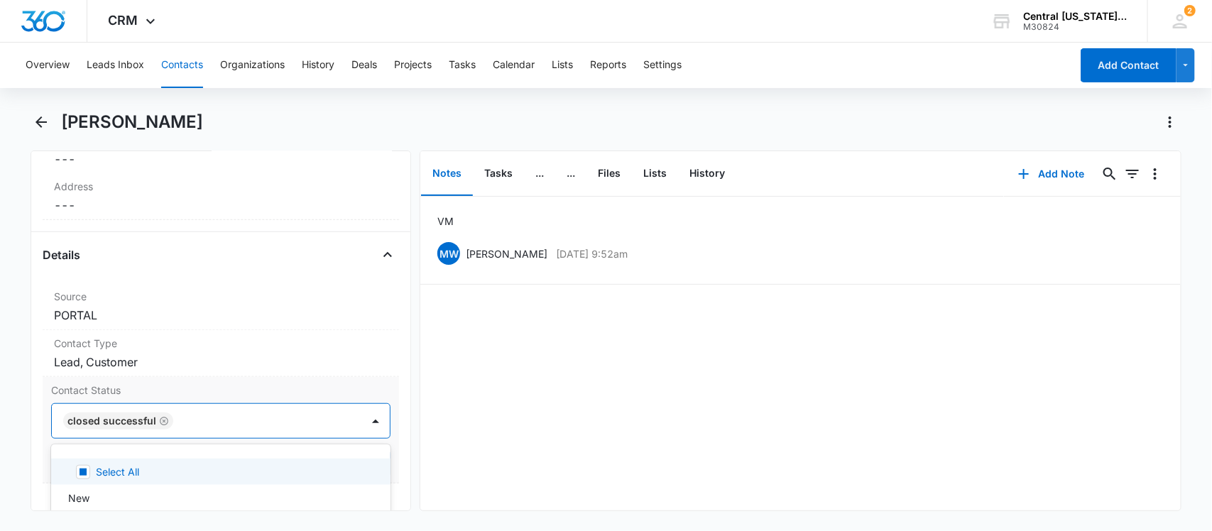
click at [274, 426] on div at bounding box center [261, 421] width 166 height 20
click at [263, 433] on div "Closed Successful" at bounding box center [207, 421] width 310 height 34
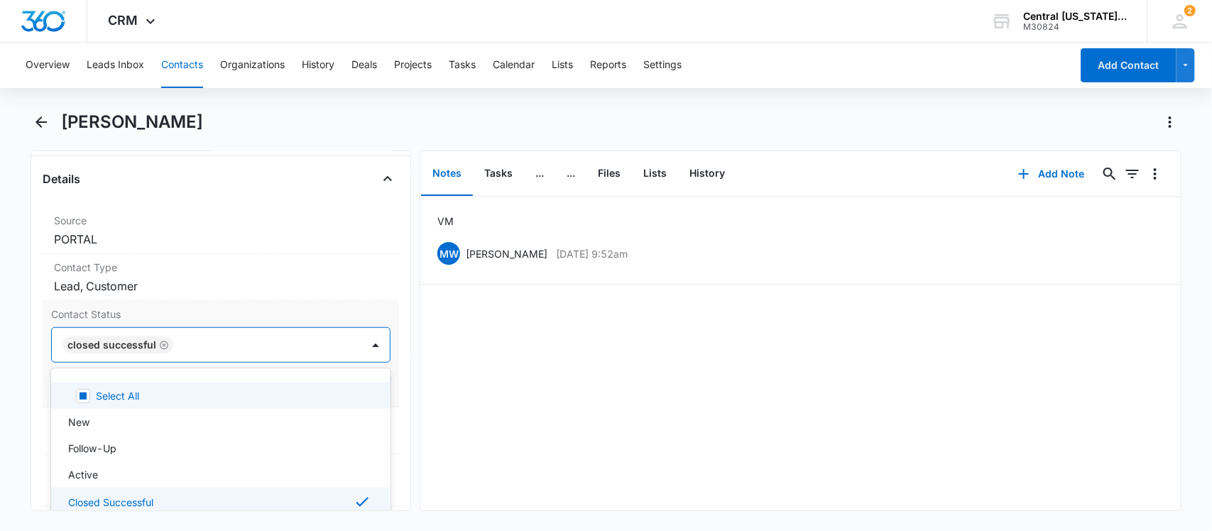
scroll to position [621, 0]
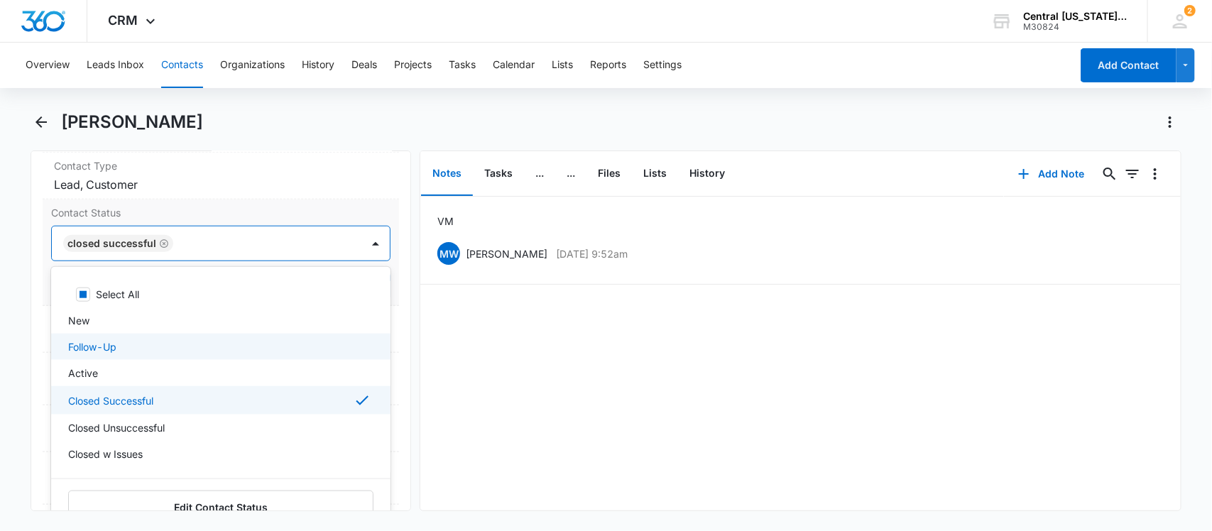
click at [80, 349] on p "Follow-Up" at bounding box center [92, 346] width 48 height 15
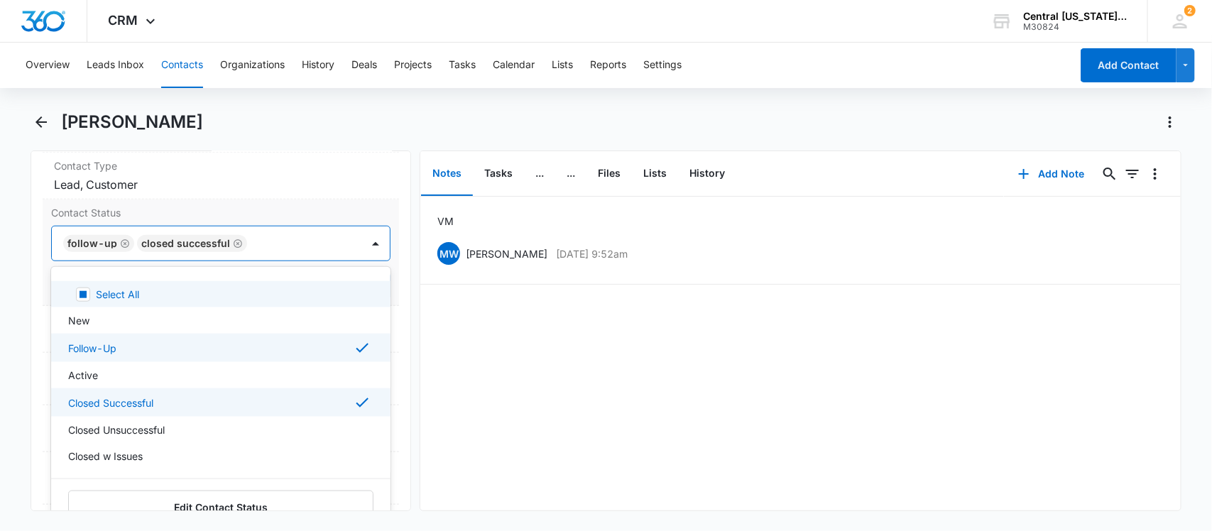
click at [307, 242] on div at bounding box center [297, 244] width 92 height 20
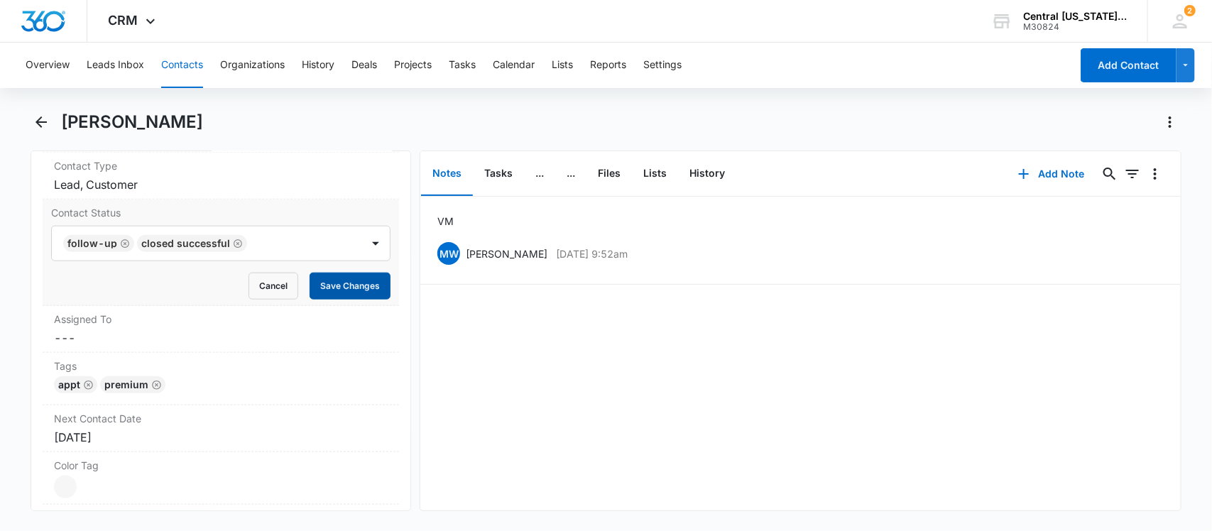
click at [348, 286] on button "Save Changes" at bounding box center [350, 286] width 81 height 27
click at [1049, 169] on button "Add Note" at bounding box center [1051, 174] width 94 height 34
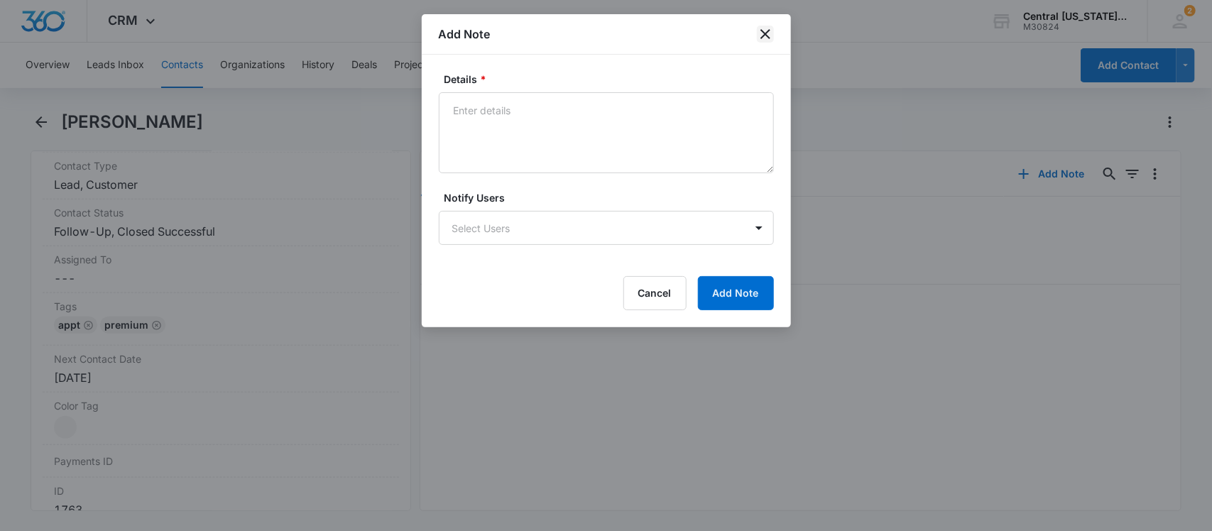
click at [771, 41] on icon "close" at bounding box center [765, 34] width 17 height 17
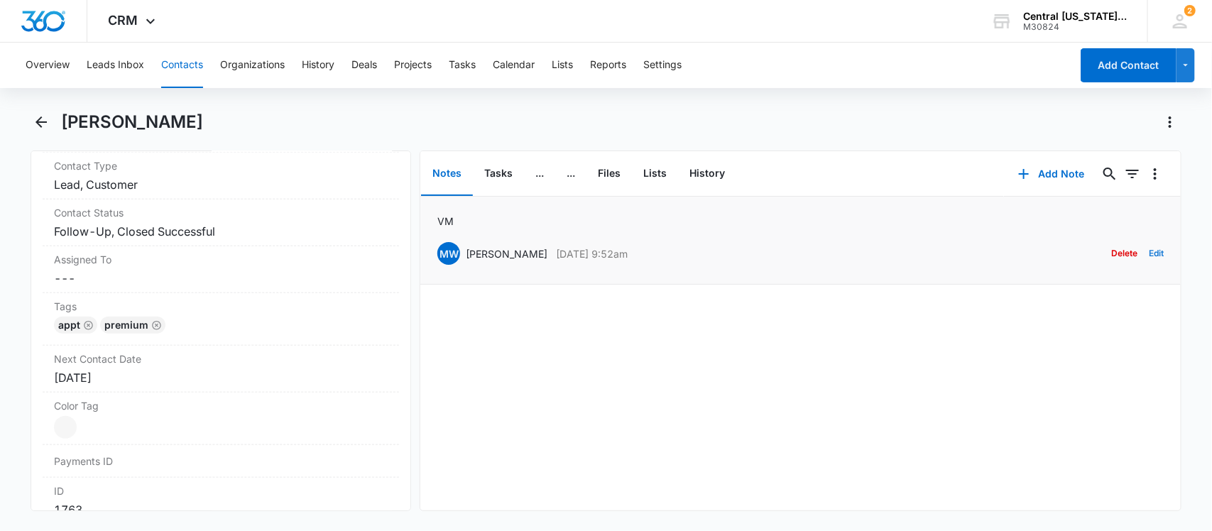
click at [1149, 253] on button "Edit" at bounding box center [1156, 253] width 15 height 27
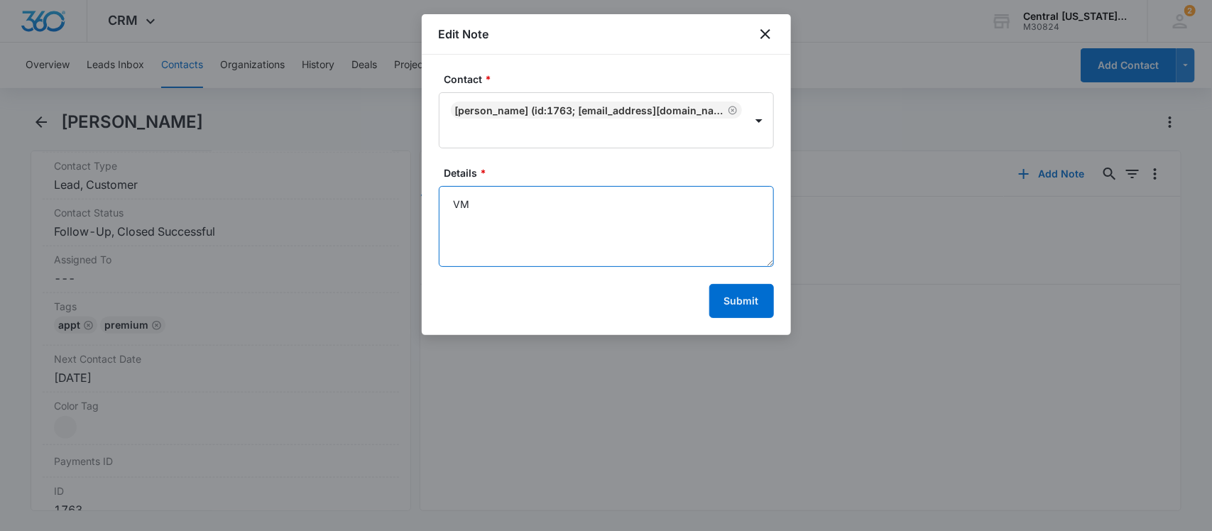
click at [572, 208] on textarea "VM" at bounding box center [606, 226] width 335 height 81
type textarea "VM CHROME BUMPERS START AT $500 EACH PLUS LABOR TO REMOVE.REINSTALL"
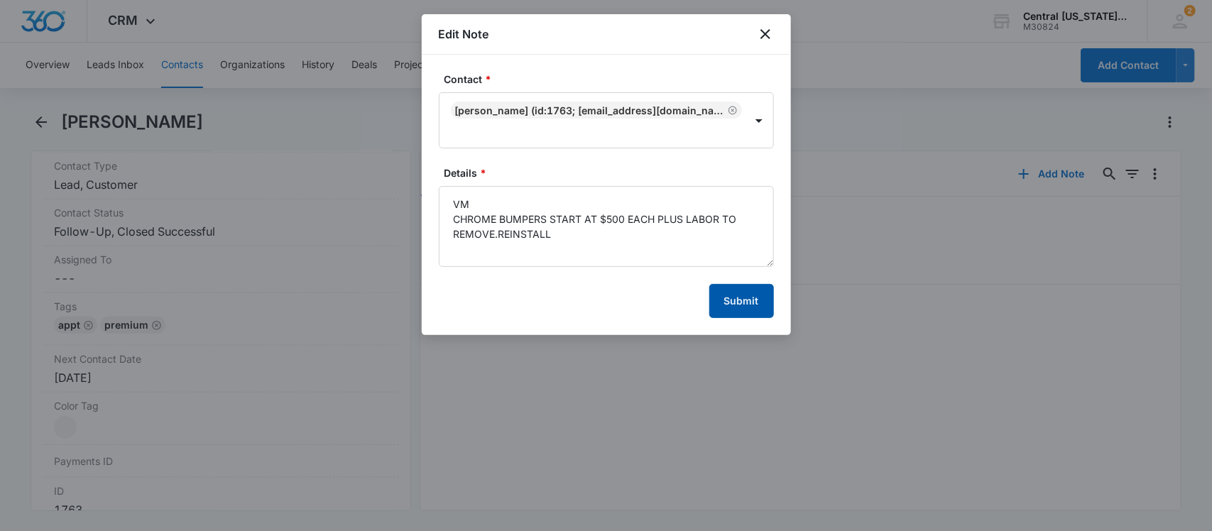
click at [764, 293] on button "Submit" at bounding box center [741, 301] width 65 height 34
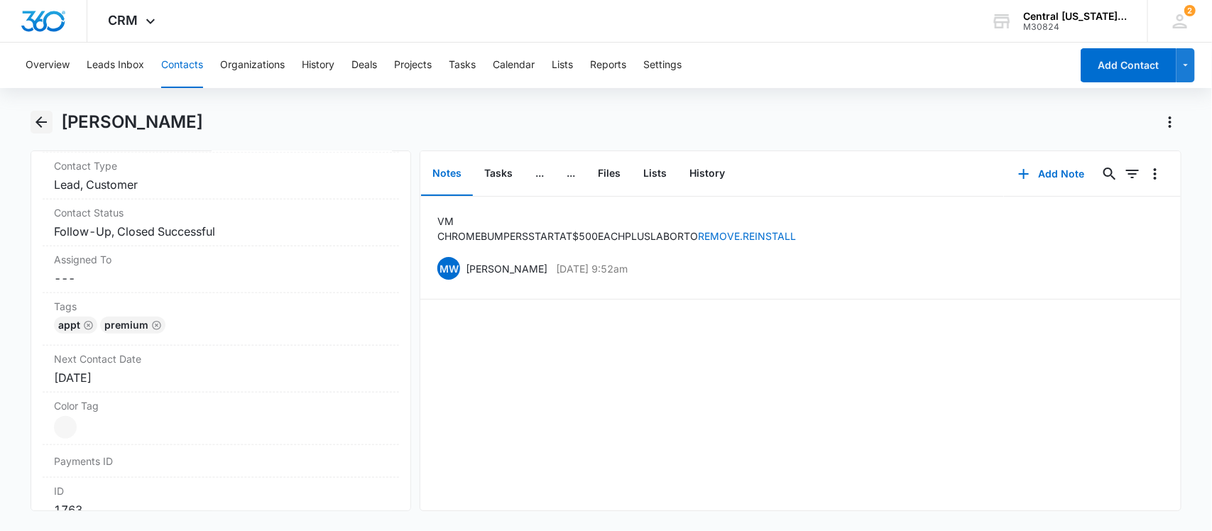
click at [36, 115] on icon "Back" at bounding box center [41, 122] width 17 height 17
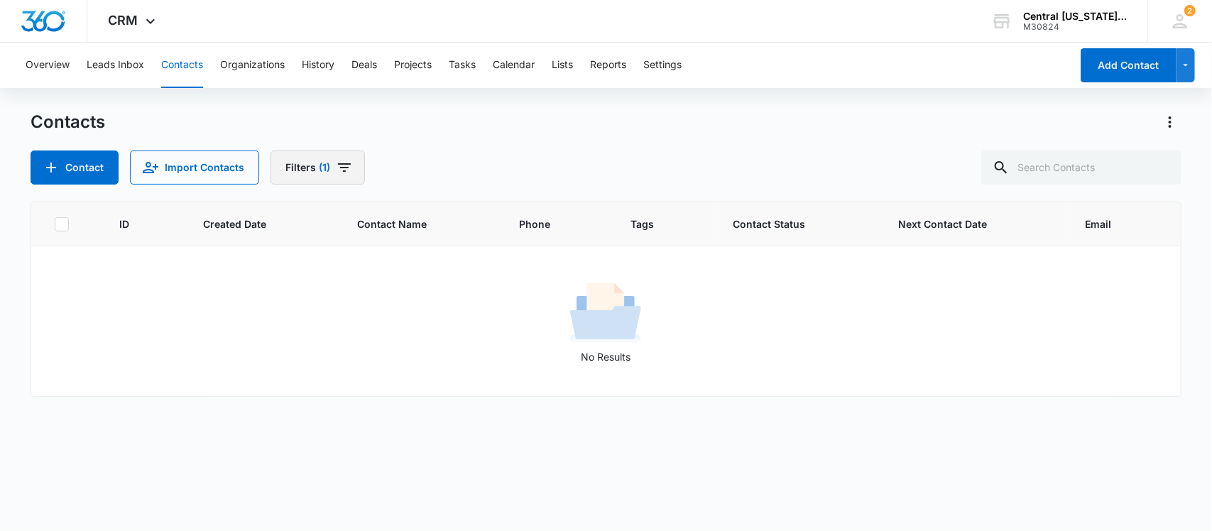
click at [327, 182] on button "Filters (1)" at bounding box center [318, 168] width 94 height 34
click at [332, 439] on div "Clear All" at bounding box center [368, 454] width 197 height 45
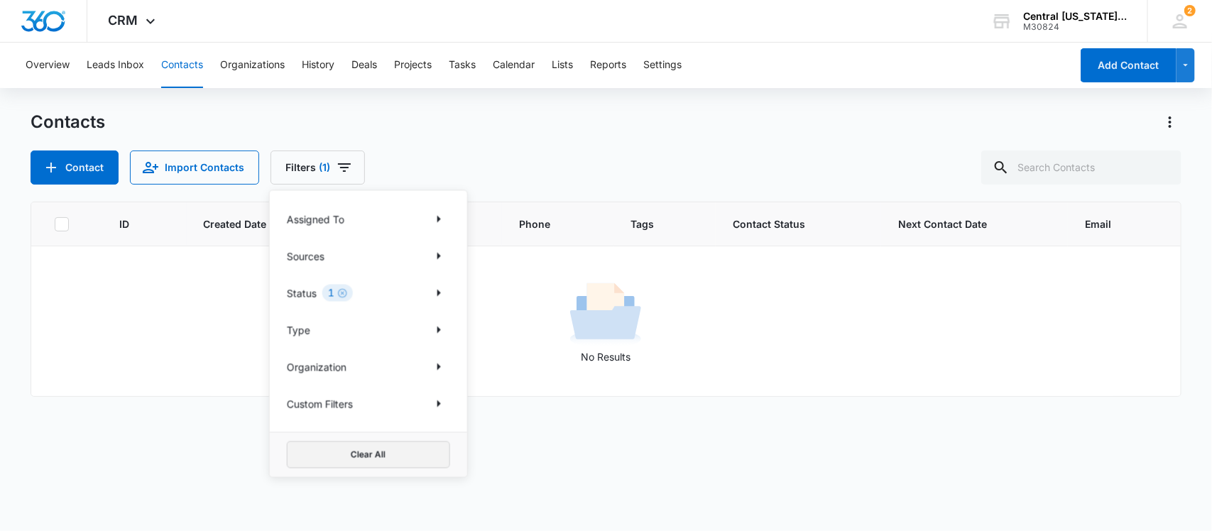
click at [329, 466] on button "Clear All" at bounding box center [368, 455] width 163 height 27
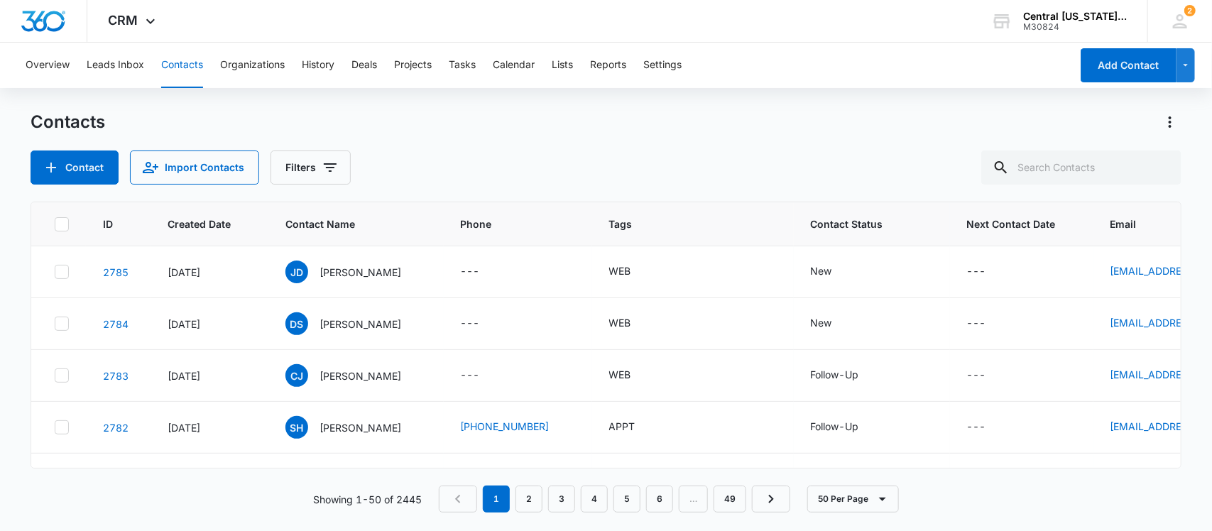
click at [584, 148] on div "Contacts Contact Import Contacts Filters" at bounding box center [607, 148] width 1152 height 74
